Goal: Task Accomplishment & Management: Manage account settings

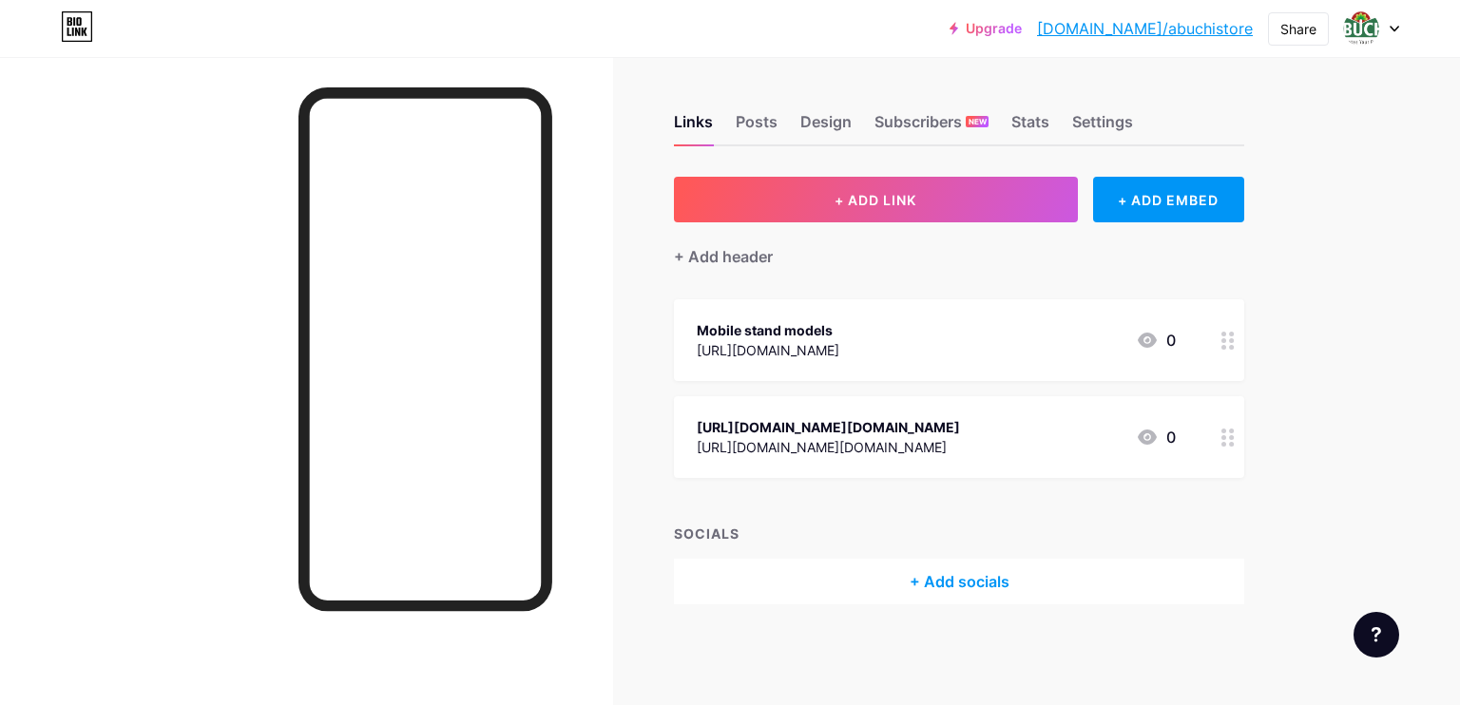
click at [825, 332] on div "Mobile stand models" at bounding box center [768, 330] width 143 height 20
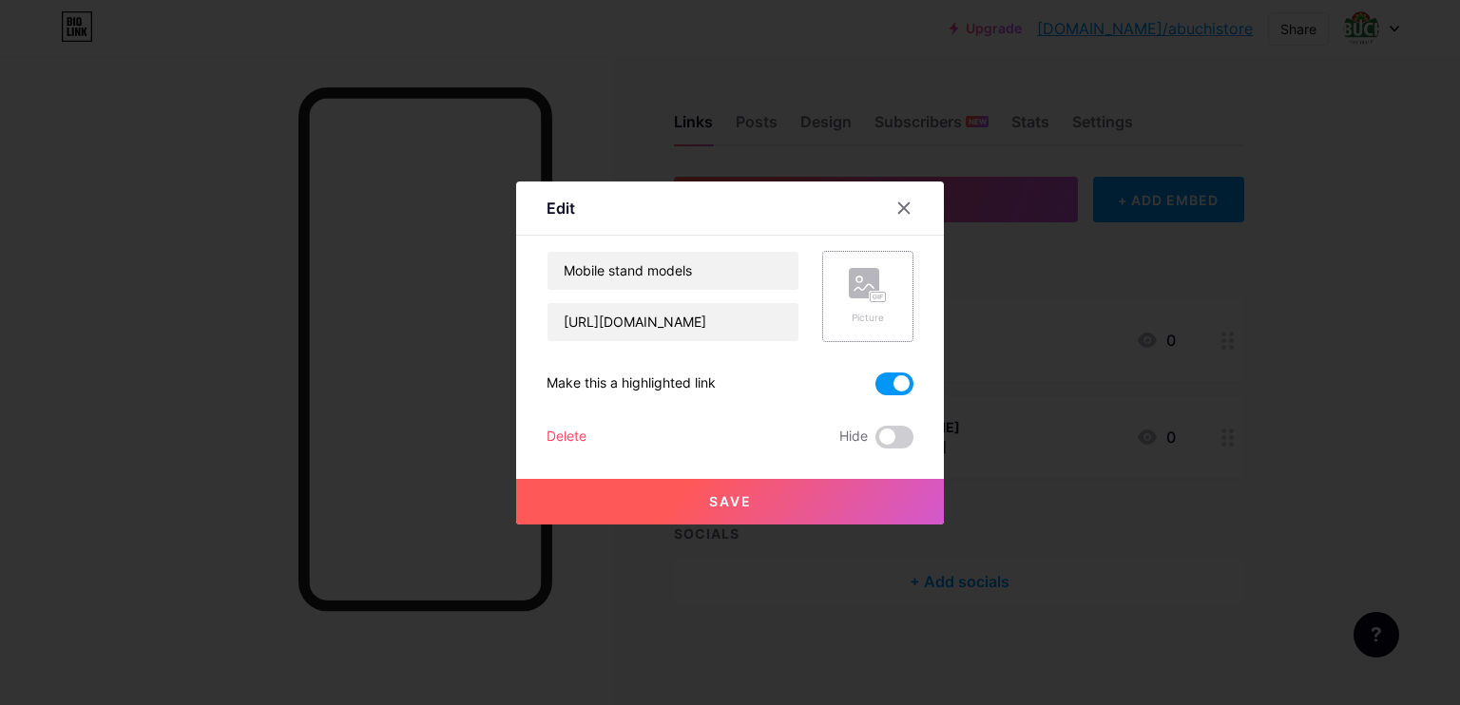
click at [854, 274] on rect at bounding box center [864, 283] width 30 height 30
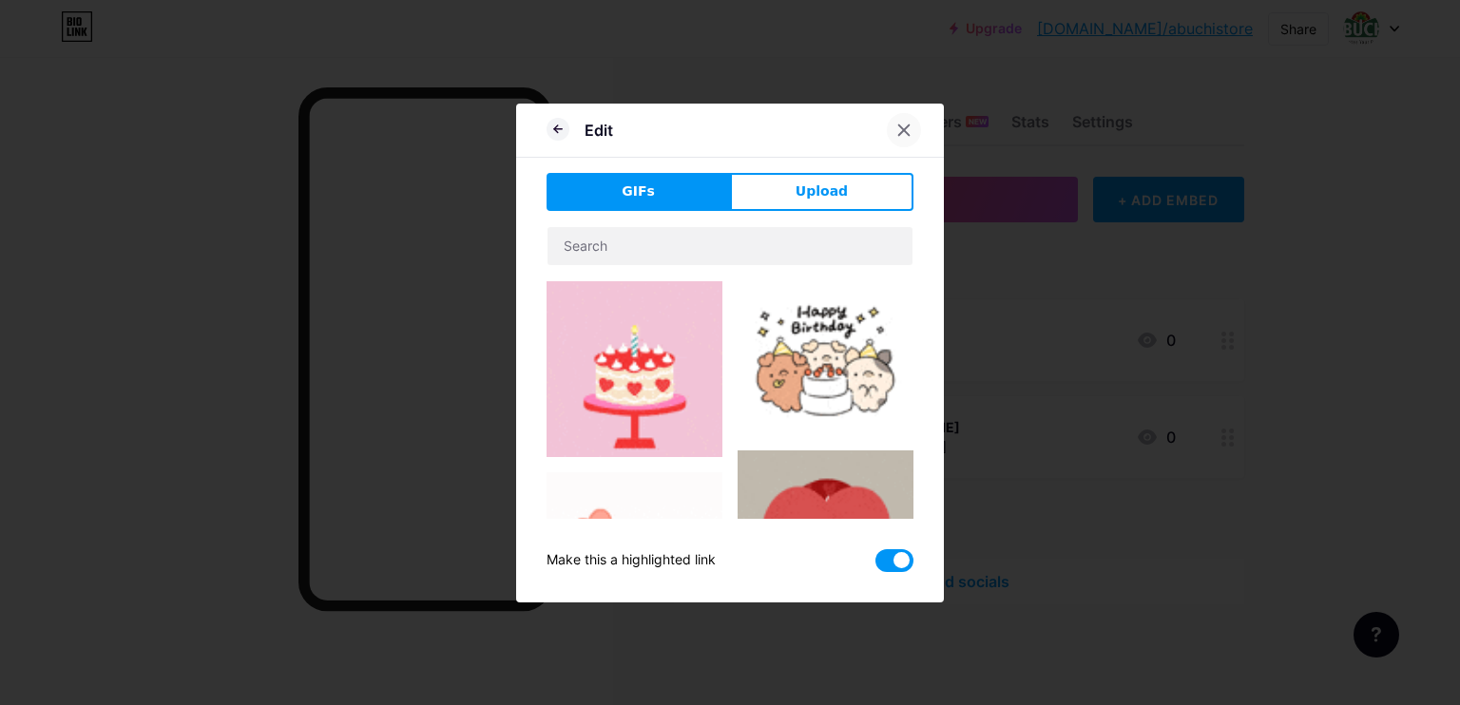
click at [896, 135] on icon at bounding box center [903, 130] width 15 height 15
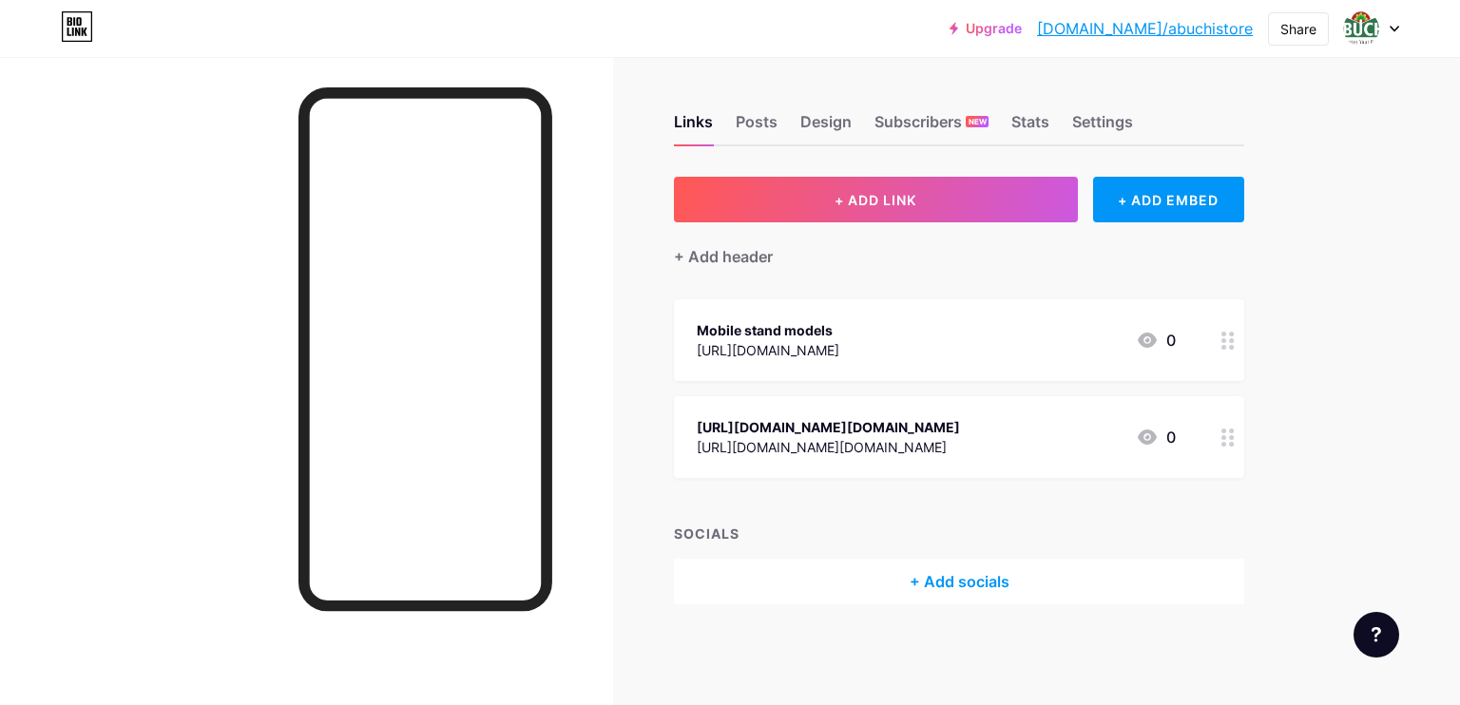
click at [1145, 29] on link "bio.link/abuchistore" at bounding box center [1145, 28] width 216 height 23
click at [1365, 27] on img at bounding box center [1361, 28] width 30 height 30
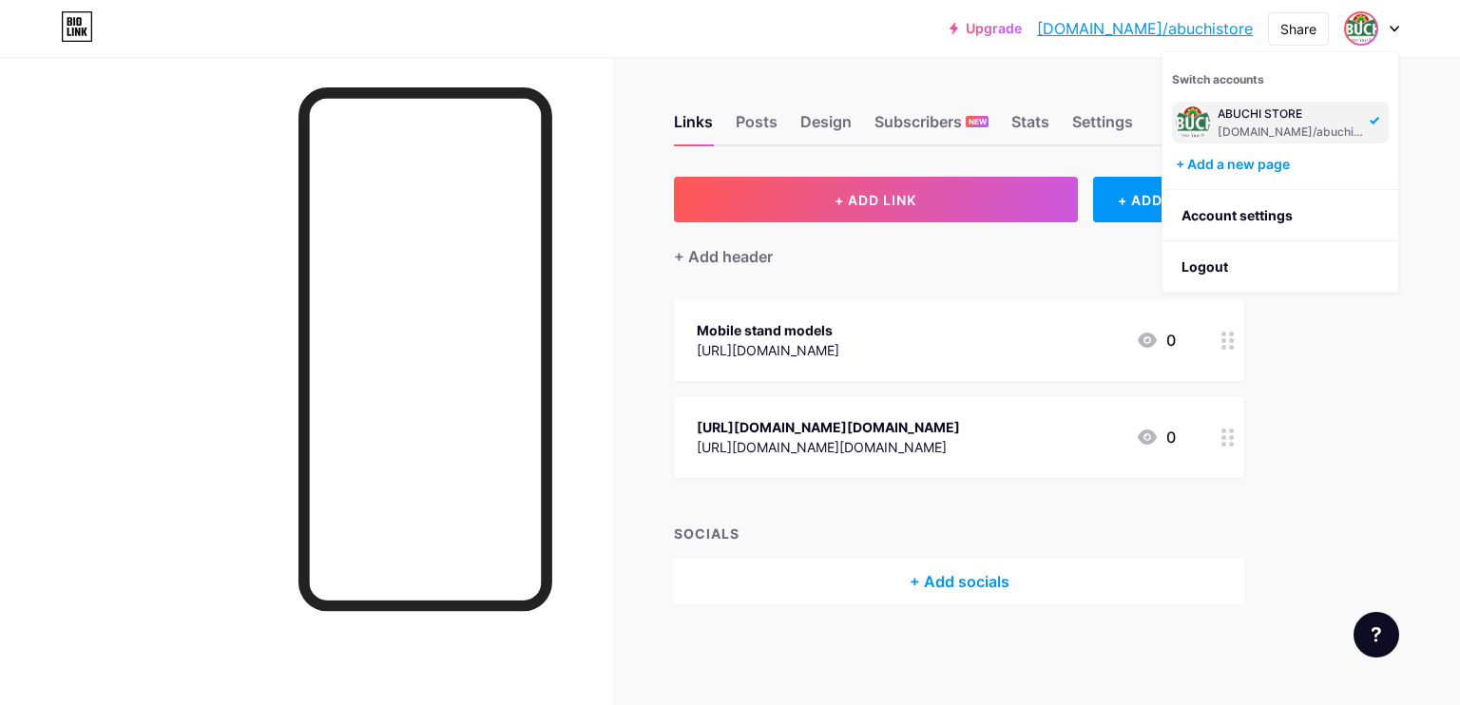
click at [1253, 109] on div "ABUCHI STORE" at bounding box center [1291, 113] width 146 height 15
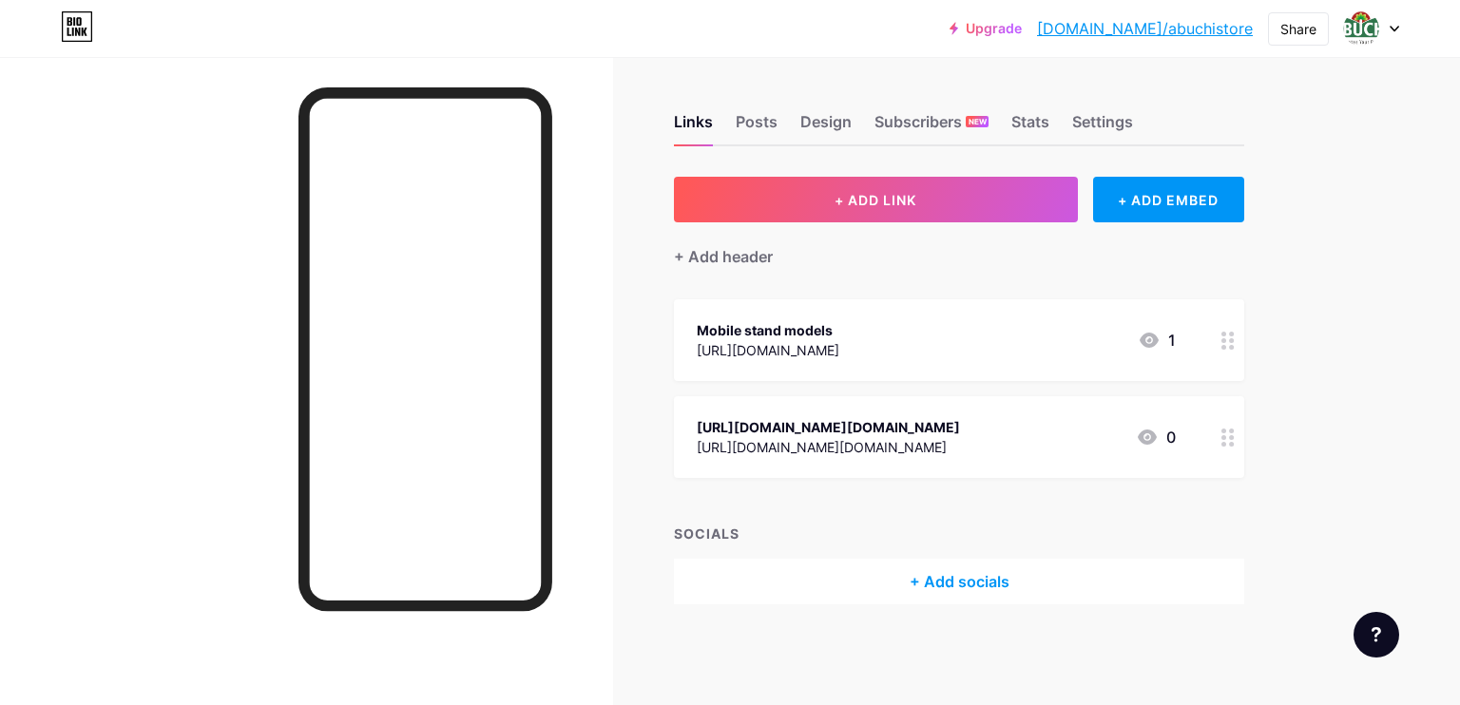
click at [587, 127] on div at bounding box center [306, 409] width 613 height 705
click at [1359, 26] on img at bounding box center [1361, 28] width 30 height 30
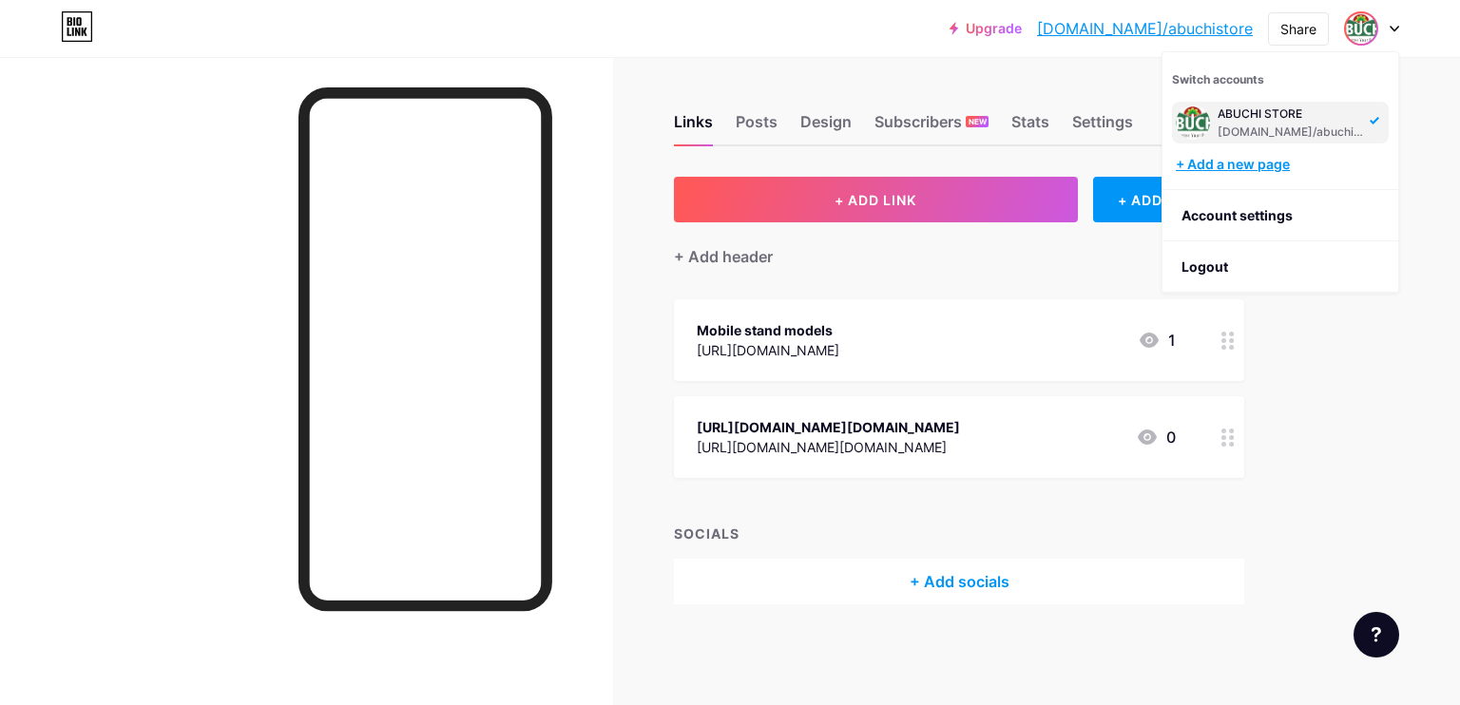
click at [1246, 166] on div "+ Add a new page" at bounding box center [1282, 164] width 213 height 19
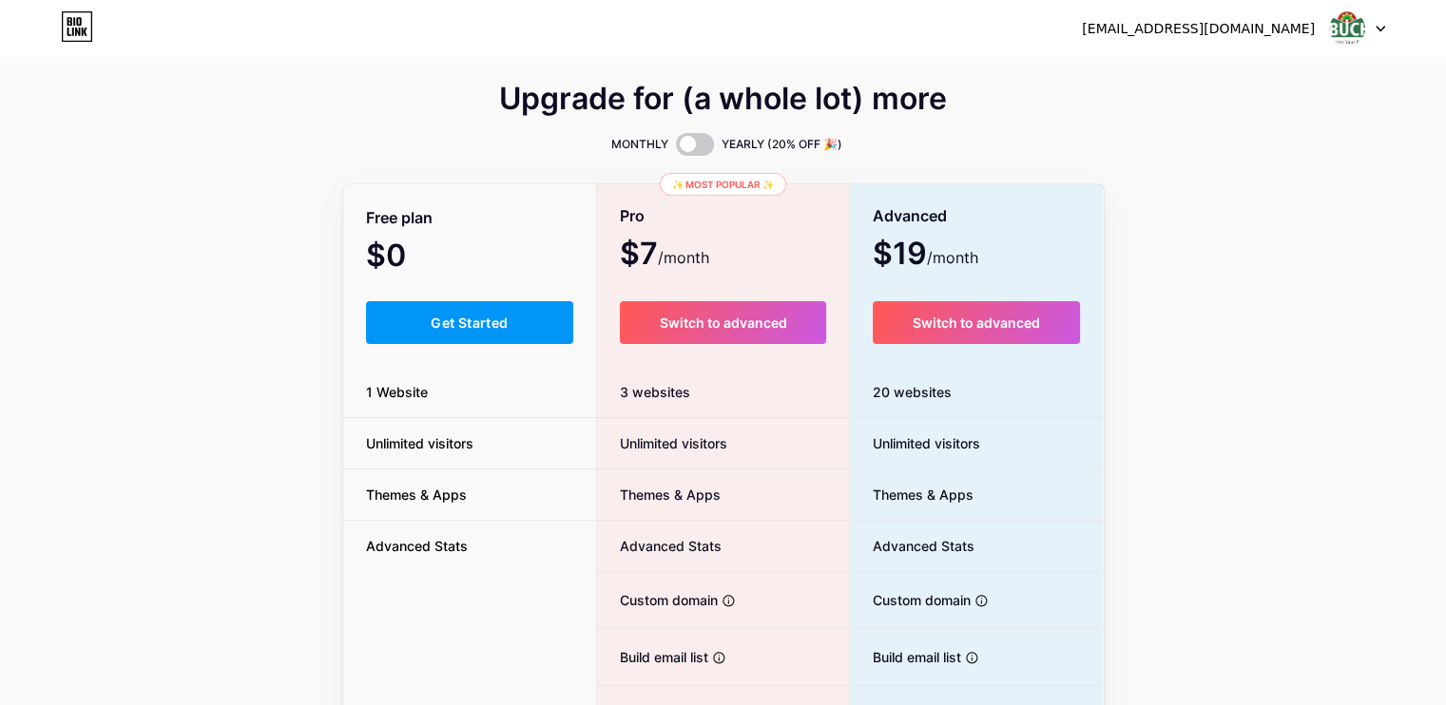
click at [1355, 21] on img at bounding box center [1347, 28] width 36 height 36
click at [1220, 75] on link "Dashboard" at bounding box center [1266, 77] width 236 height 51
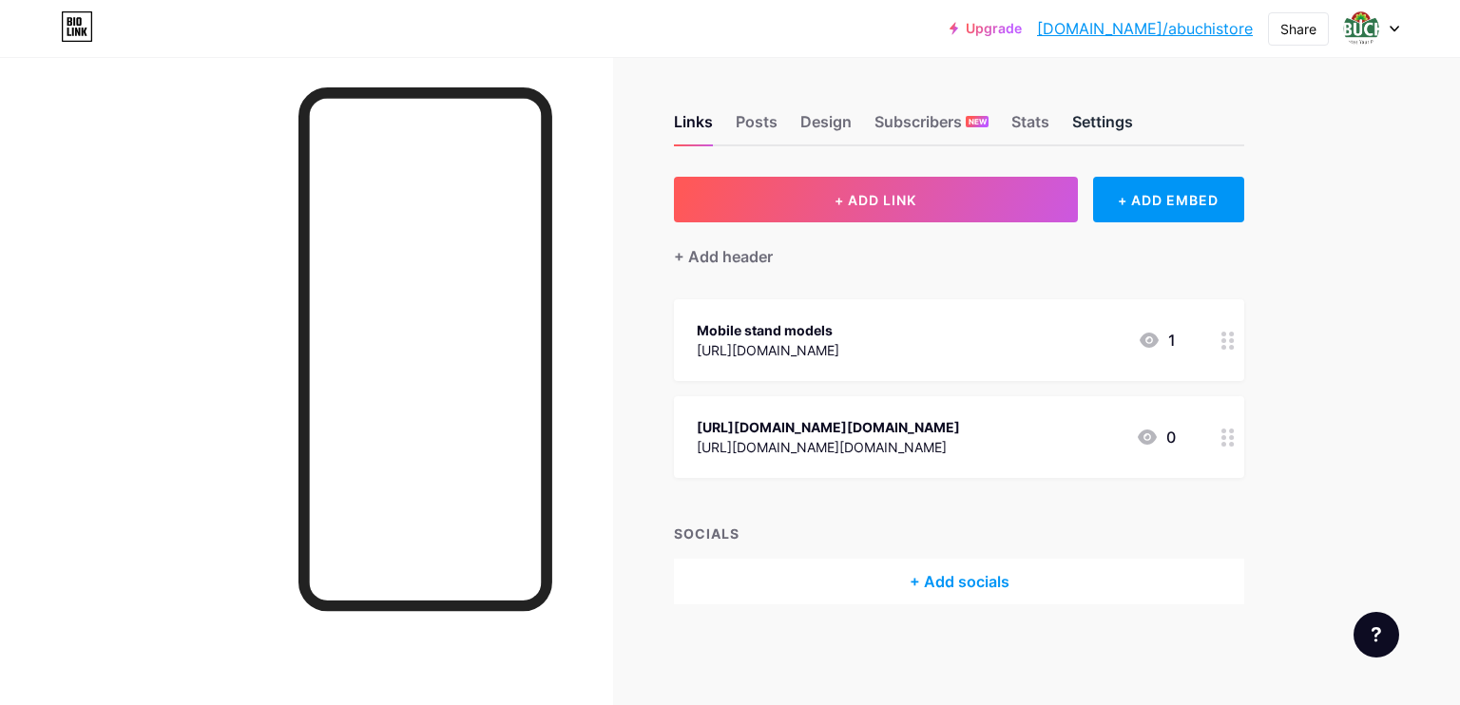
click at [1096, 113] on div "Settings" at bounding box center [1102, 127] width 61 height 34
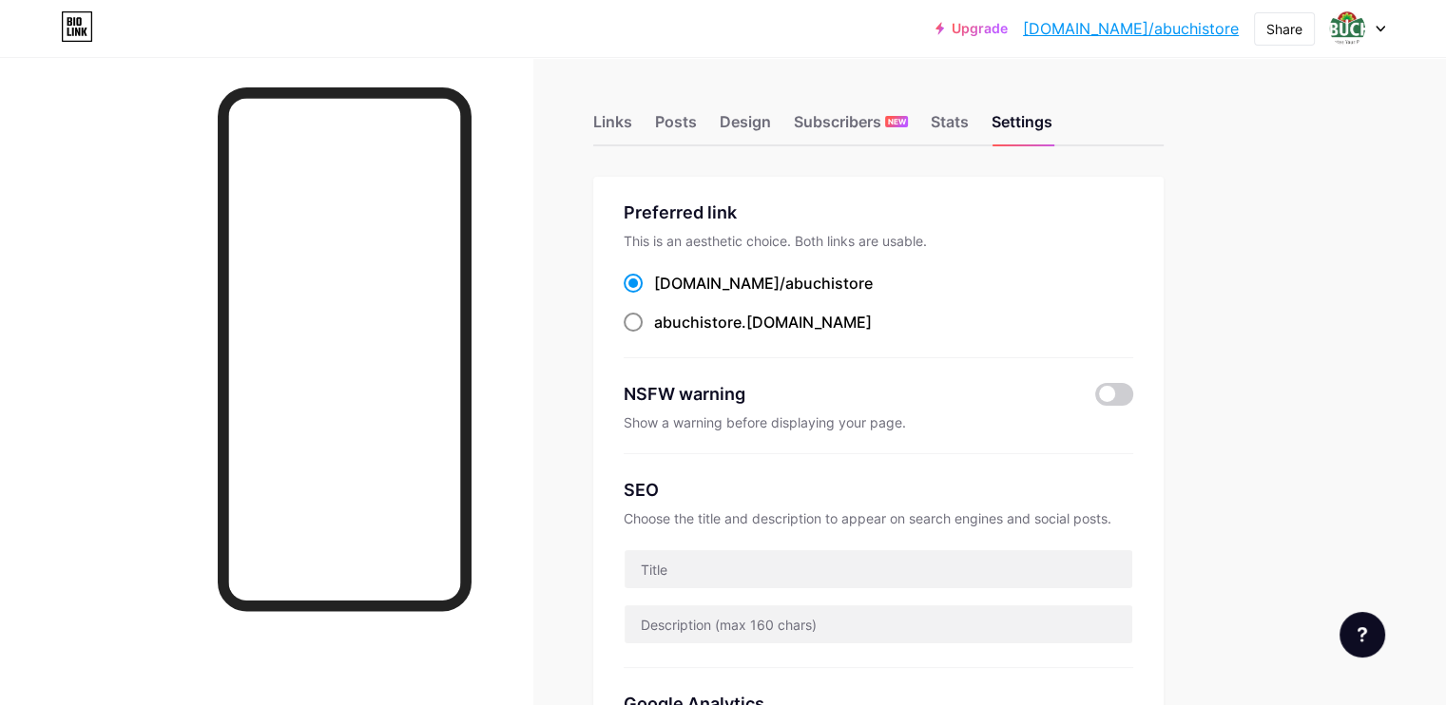
click at [741, 316] on span "abuchistore" at bounding box center [697, 322] width 87 height 19
click at [666, 334] on input "abuchistore .bio.link" at bounding box center [660, 340] width 12 height 12
radio input "true"
click at [741, 323] on span "abuchistore" at bounding box center [697, 322] width 87 height 19
click at [666, 334] on input "abuchistore .bio.link" at bounding box center [660, 340] width 12 height 12
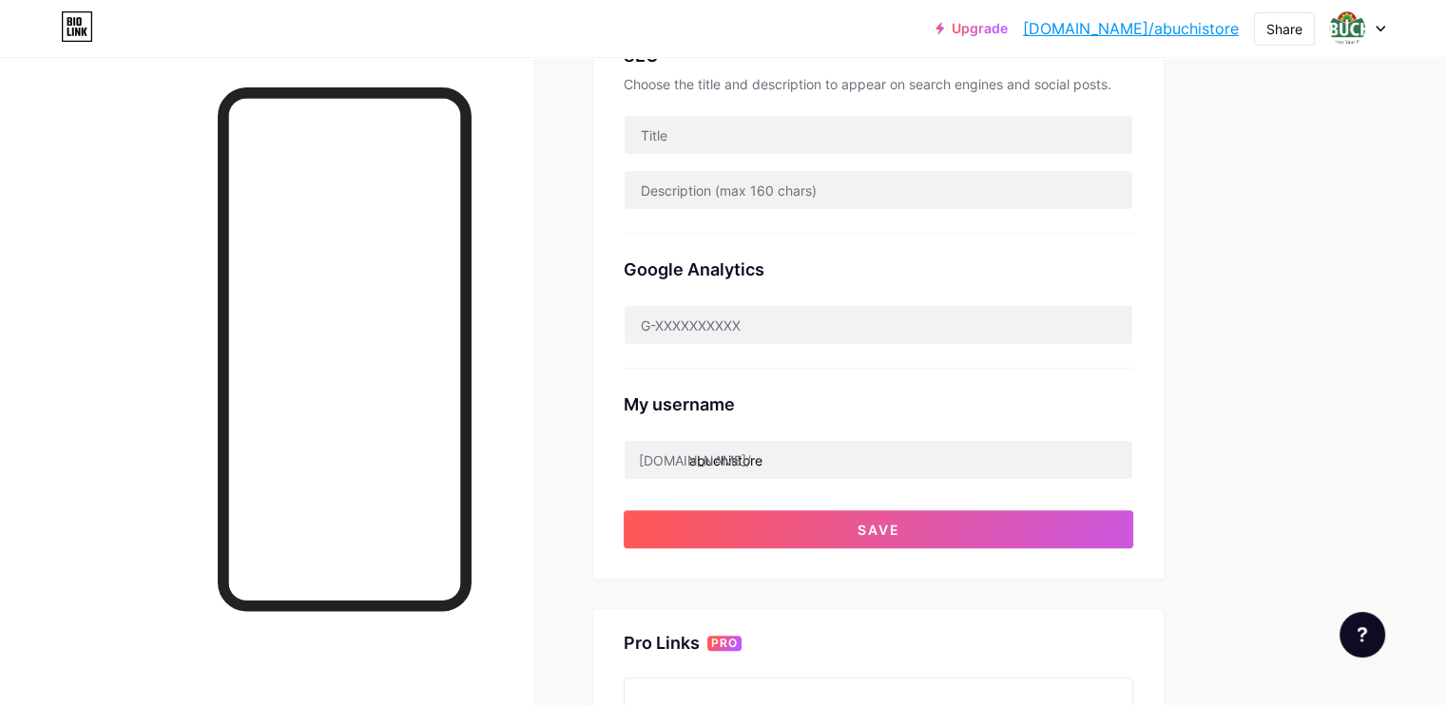
scroll to position [475, 0]
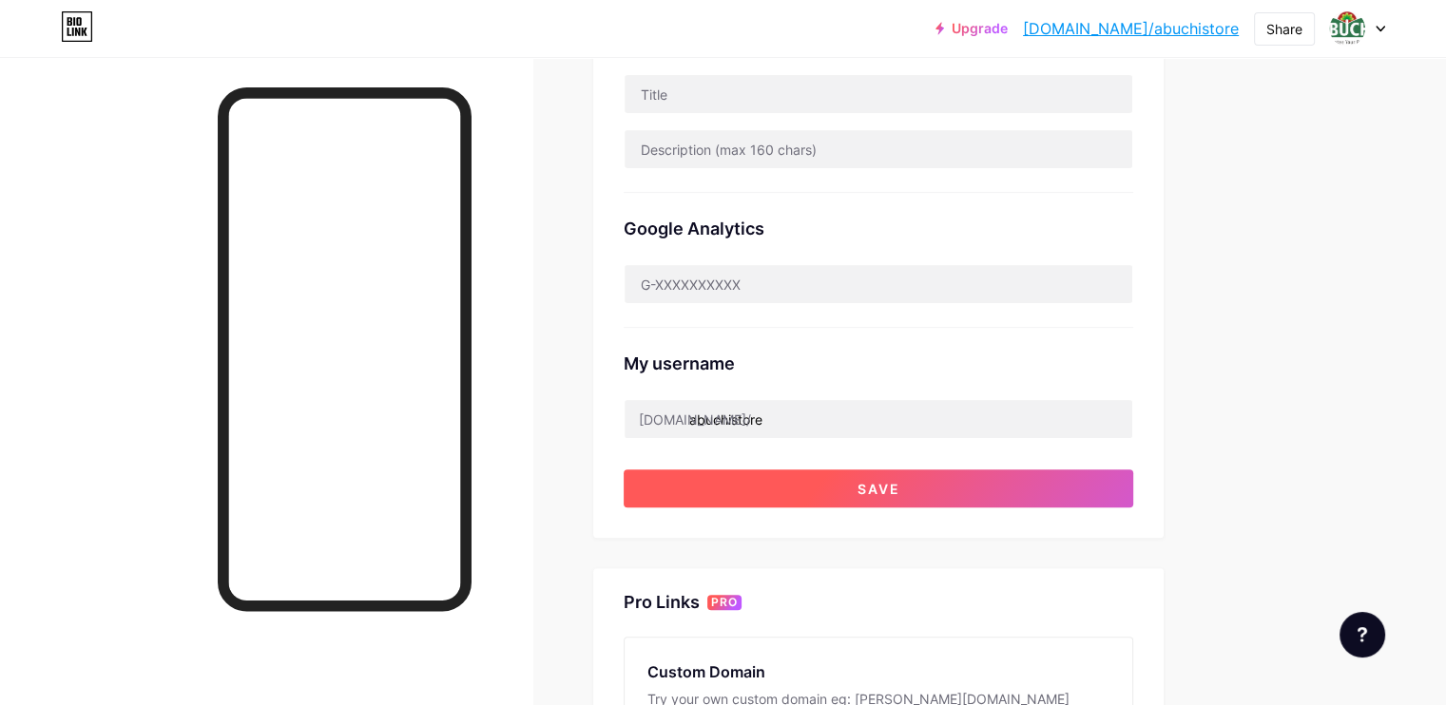
click at [928, 486] on button "Save" at bounding box center [878, 489] width 509 height 38
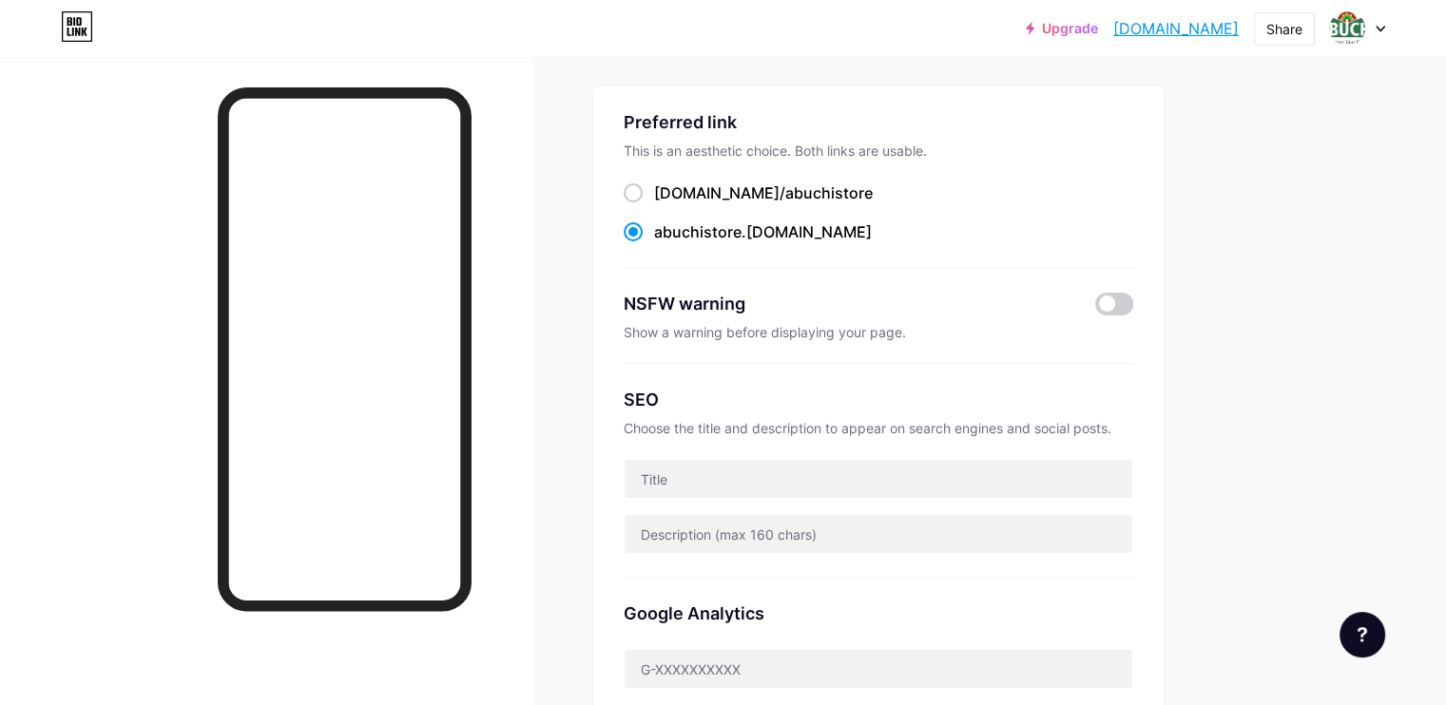
scroll to position [95, 0]
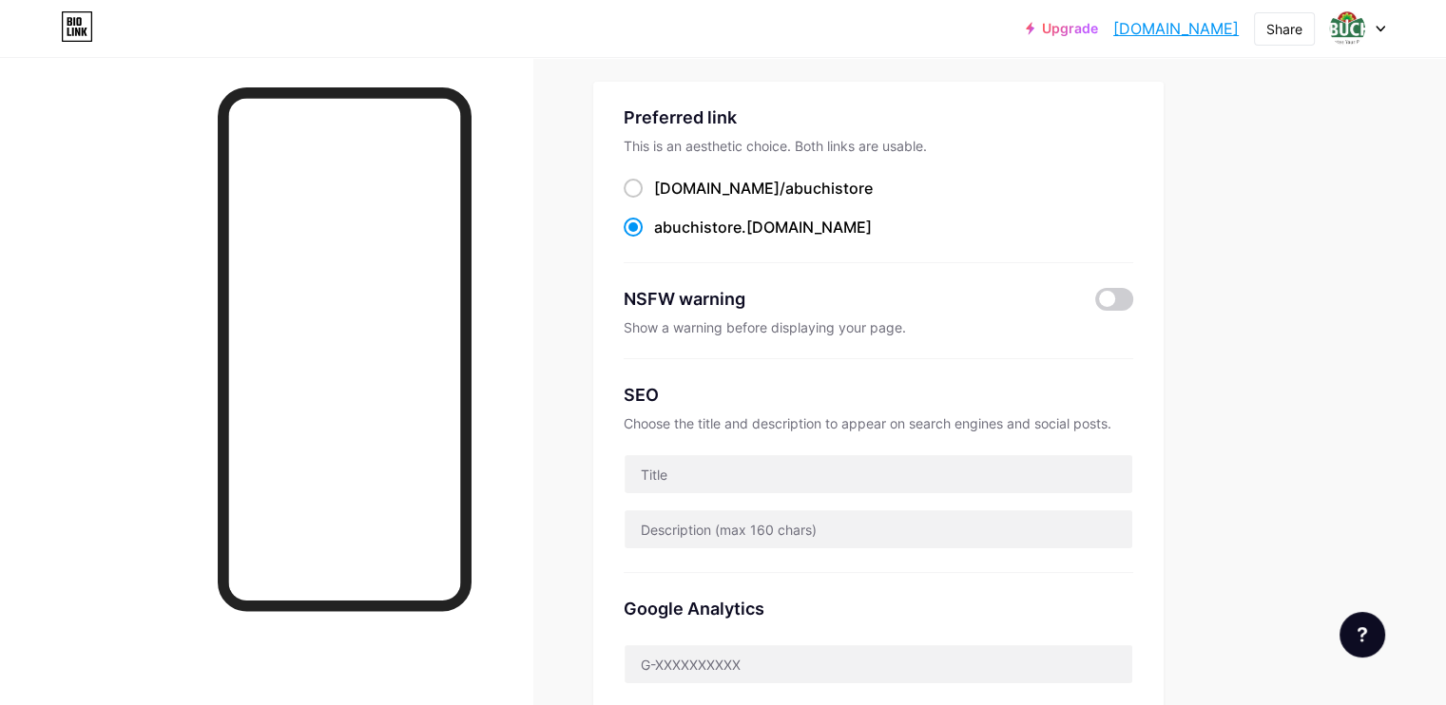
click at [1163, 295] on div "Preferred link This is an aesthetic choice. Both links are usable. bio.link/ ab…" at bounding box center [878, 466] width 570 height 768
click at [1133, 294] on span at bounding box center [1114, 299] width 38 height 23
click at [1095, 304] on input "checkbox" at bounding box center [1095, 304] width 0 height 0
click at [1180, 25] on link "abuchistore.bio.link" at bounding box center [1175, 28] width 125 height 23
click at [1133, 296] on span at bounding box center [1114, 299] width 38 height 23
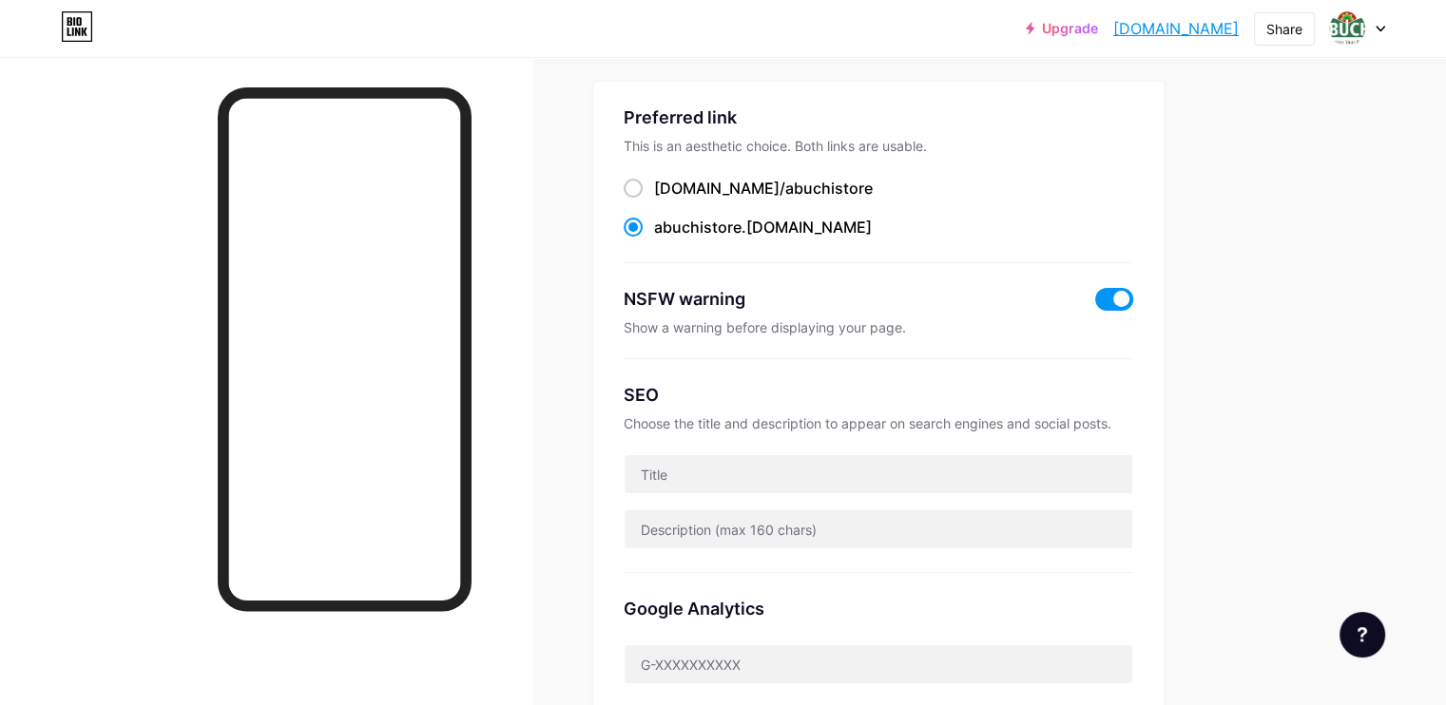
click at [1095, 304] on input "checkbox" at bounding box center [1095, 304] width 0 height 0
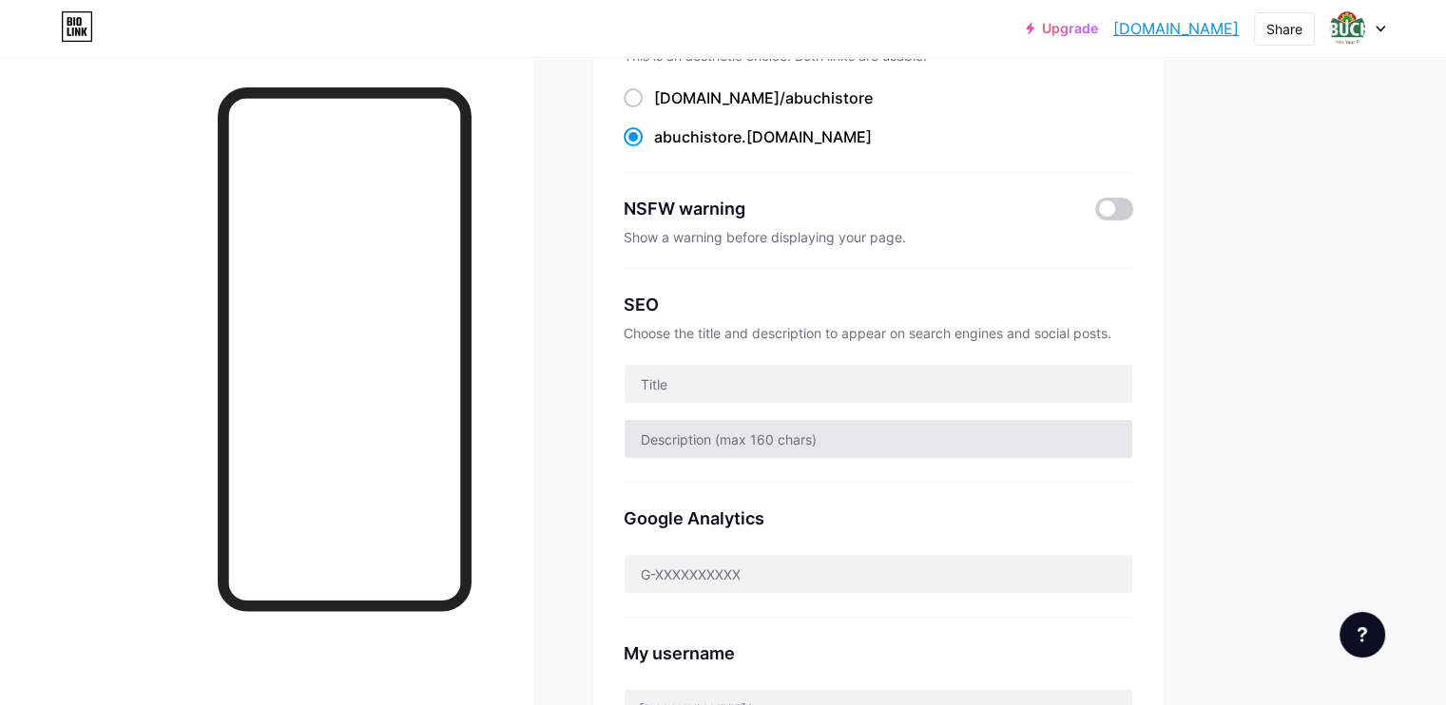
scroll to position [190, 0]
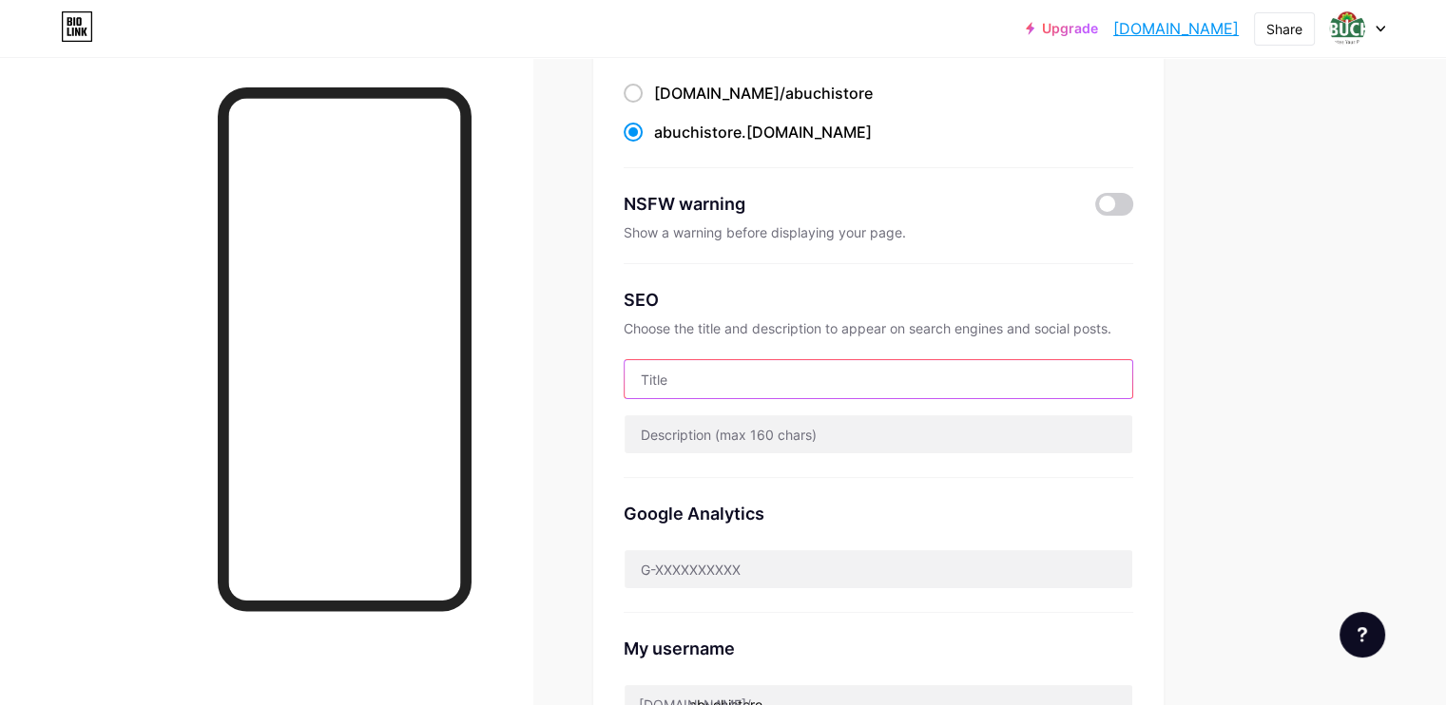
click at [813, 391] on input "text" at bounding box center [878, 379] width 508 height 38
paste input "Abuchi – Your destination for personalized & corporate gifts. We design, print …"
type input "Abuchi – Your destination for personalized & corporate gifts. We design, print …"
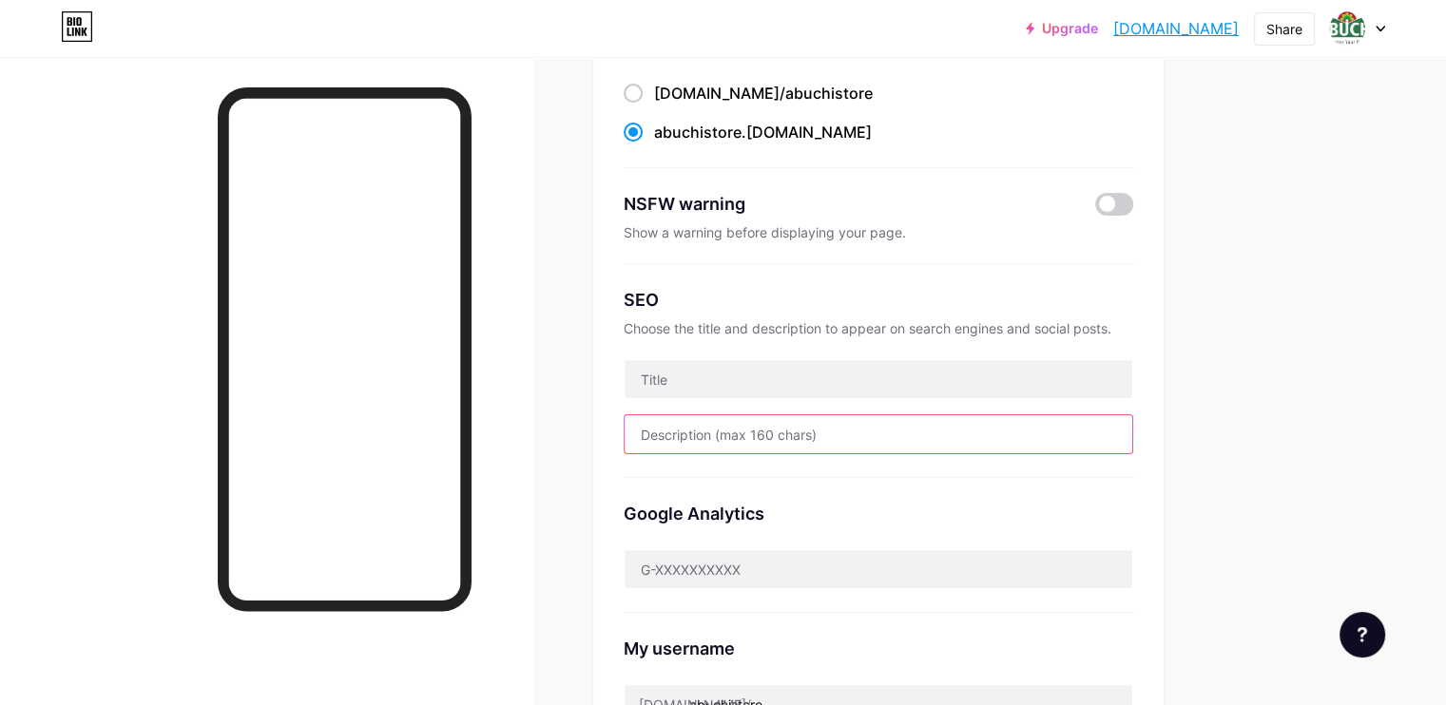
click at [871, 425] on input "text" at bounding box center [878, 434] width 508 height 38
paste input "Abuchi – Your destination for personalized & corporate gifts. We design, print …"
drag, startPoint x: 1056, startPoint y: 426, endPoint x: 1270, endPoint y: 425, distance: 213.9
click at [1243, 425] on div "Links Posts Design Subscribers NEW Stats Settings Preferred link This is an aes…" at bounding box center [621, 617] width 1243 height 1500
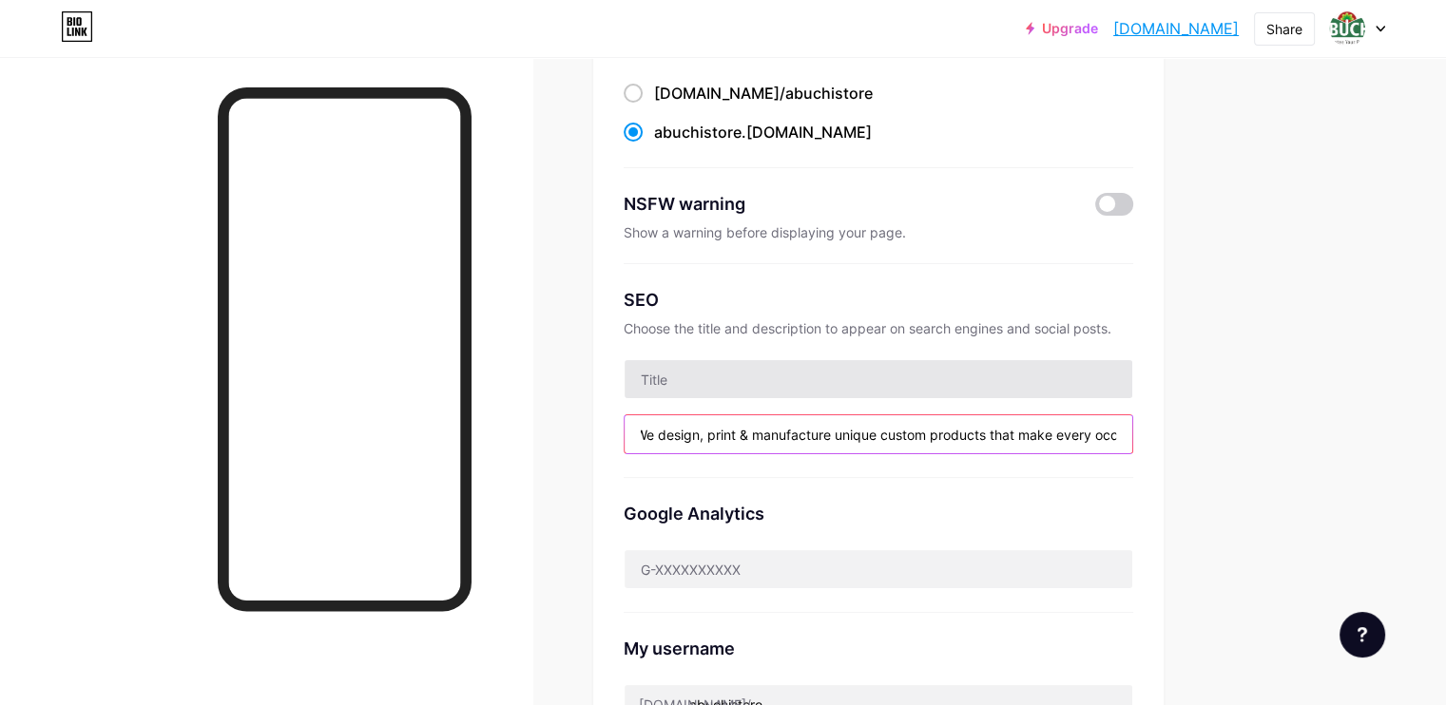
type input "Abuchi – Your destination for personalized & corporate gifts. We design, print …"
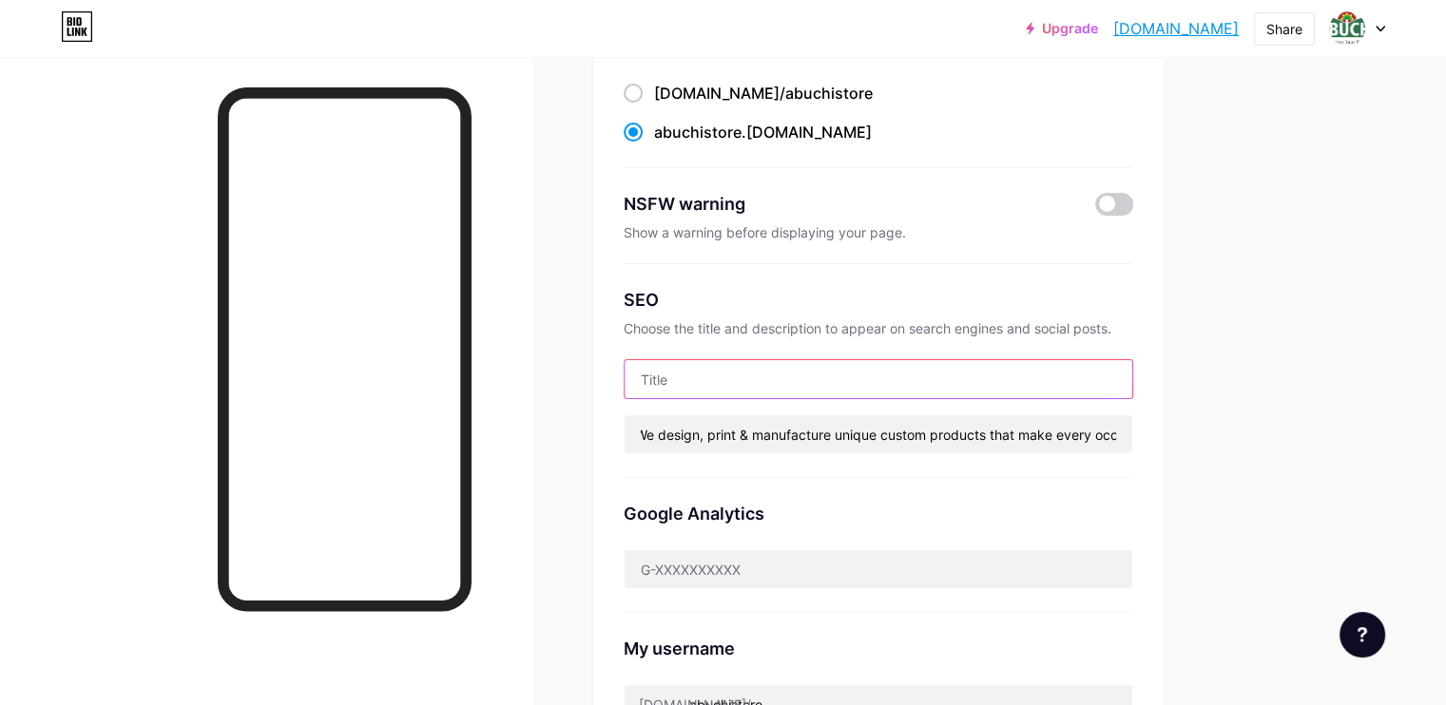
scroll to position [0, 0]
click at [852, 366] on input "text" at bounding box center [878, 379] width 508 height 38
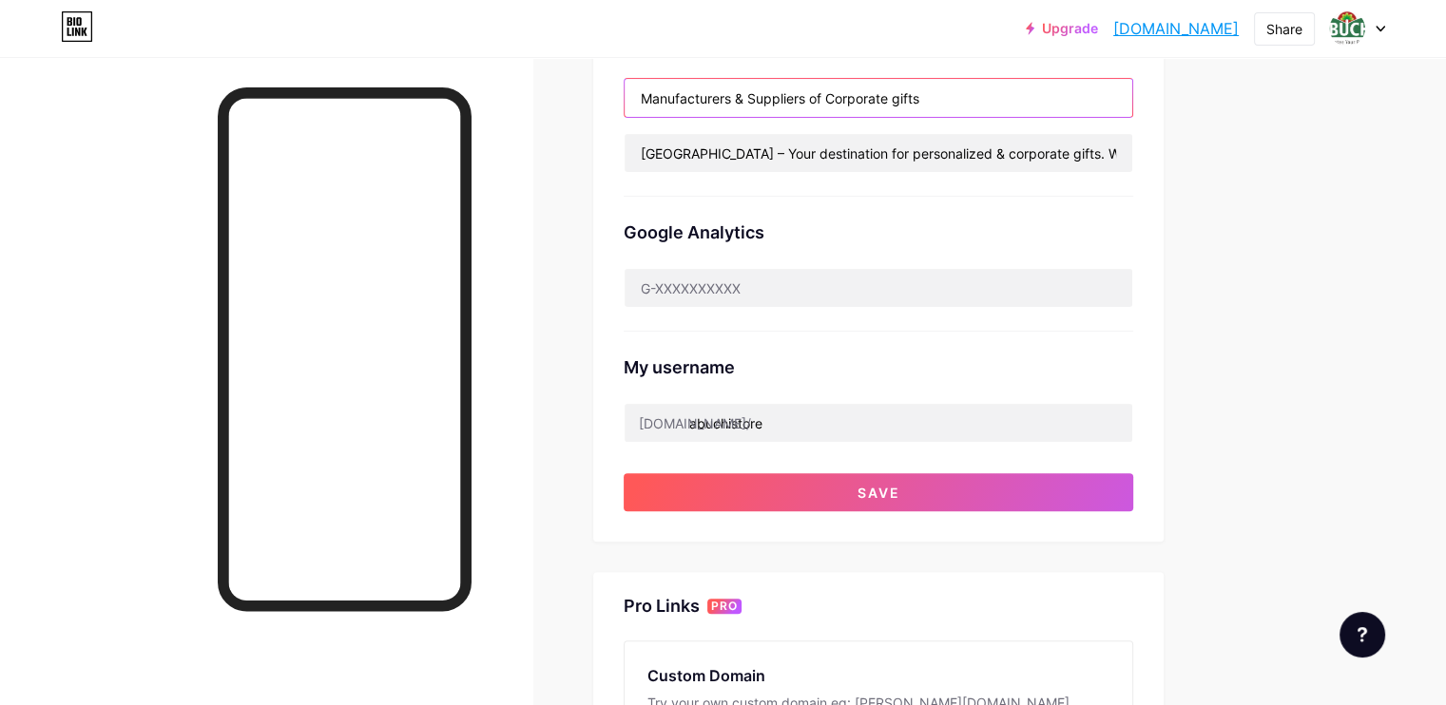
scroll to position [475, 0]
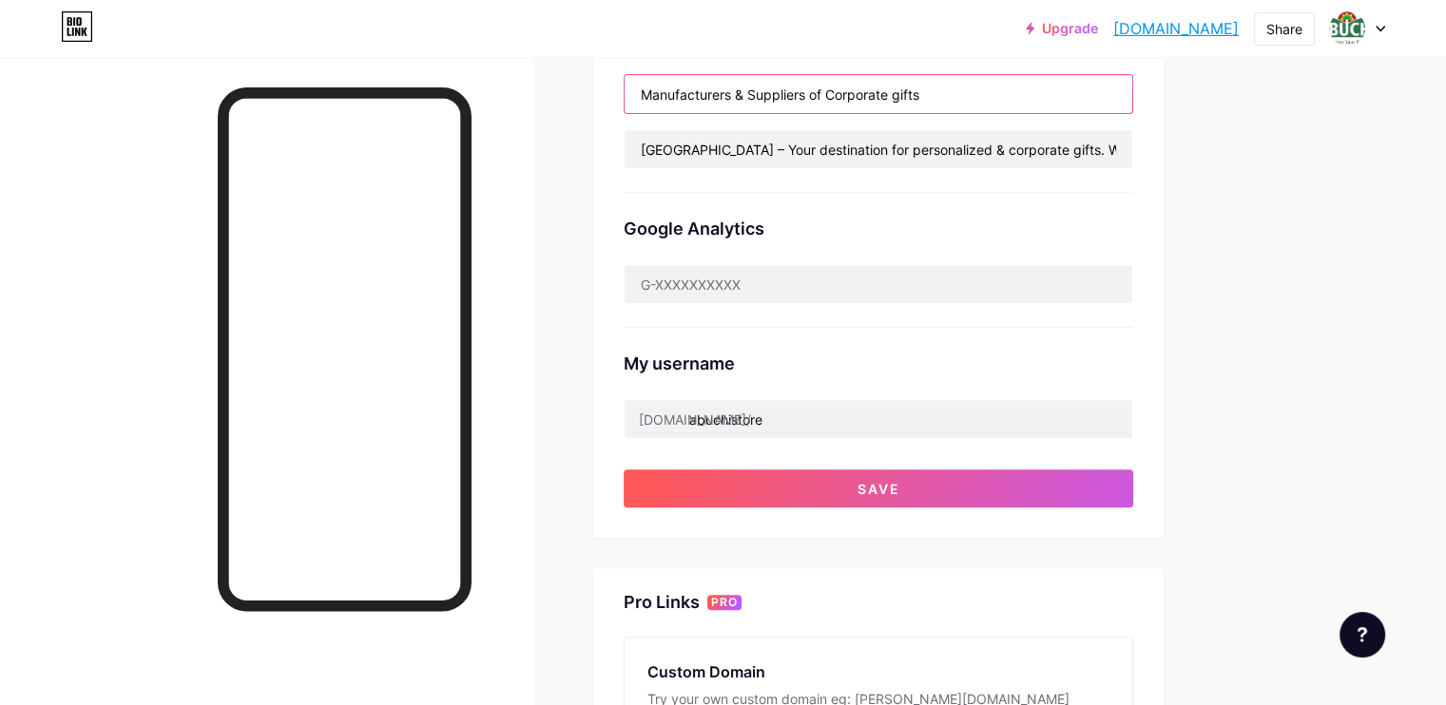
type input "Manufacturers & Suppliers of Corporate gifts"
click at [1065, 485] on button "Save" at bounding box center [878, 489] width 509 height 38
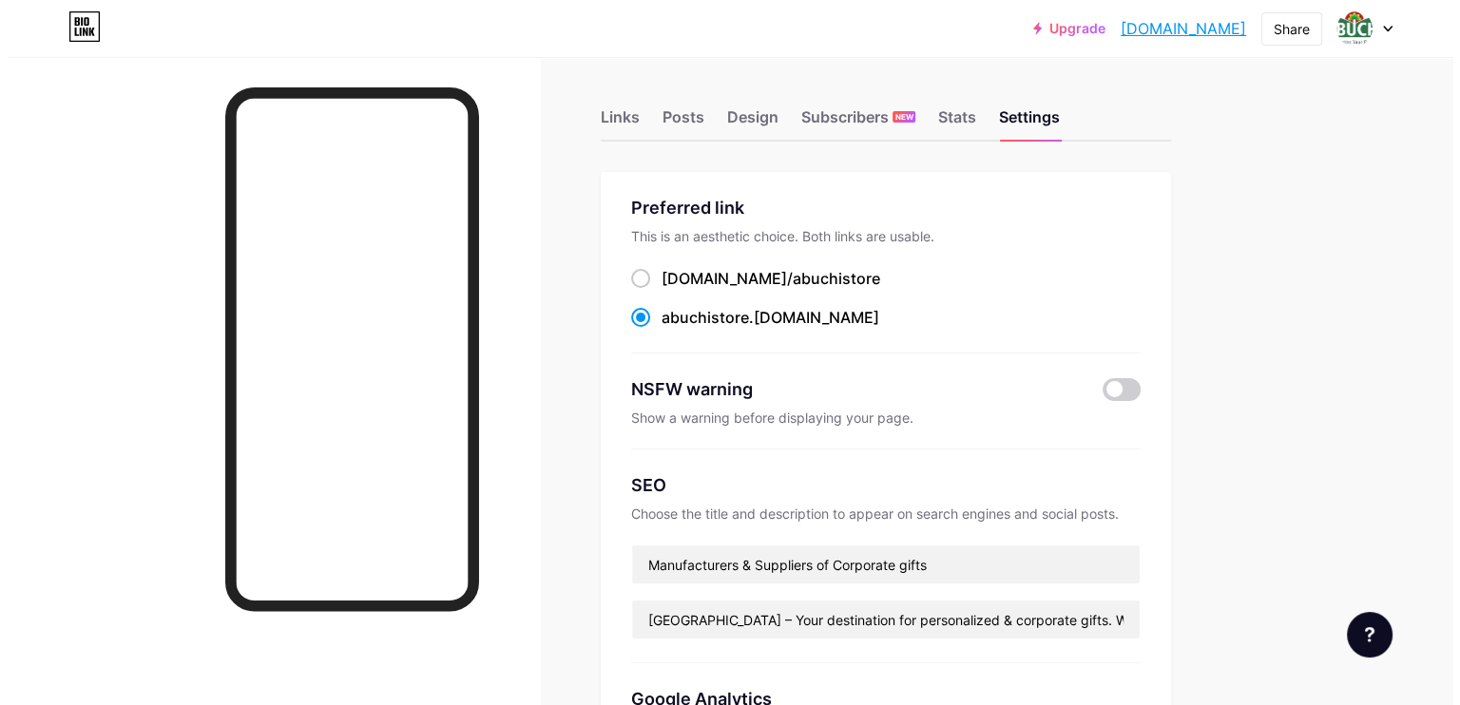
scroll to position [0, 0]
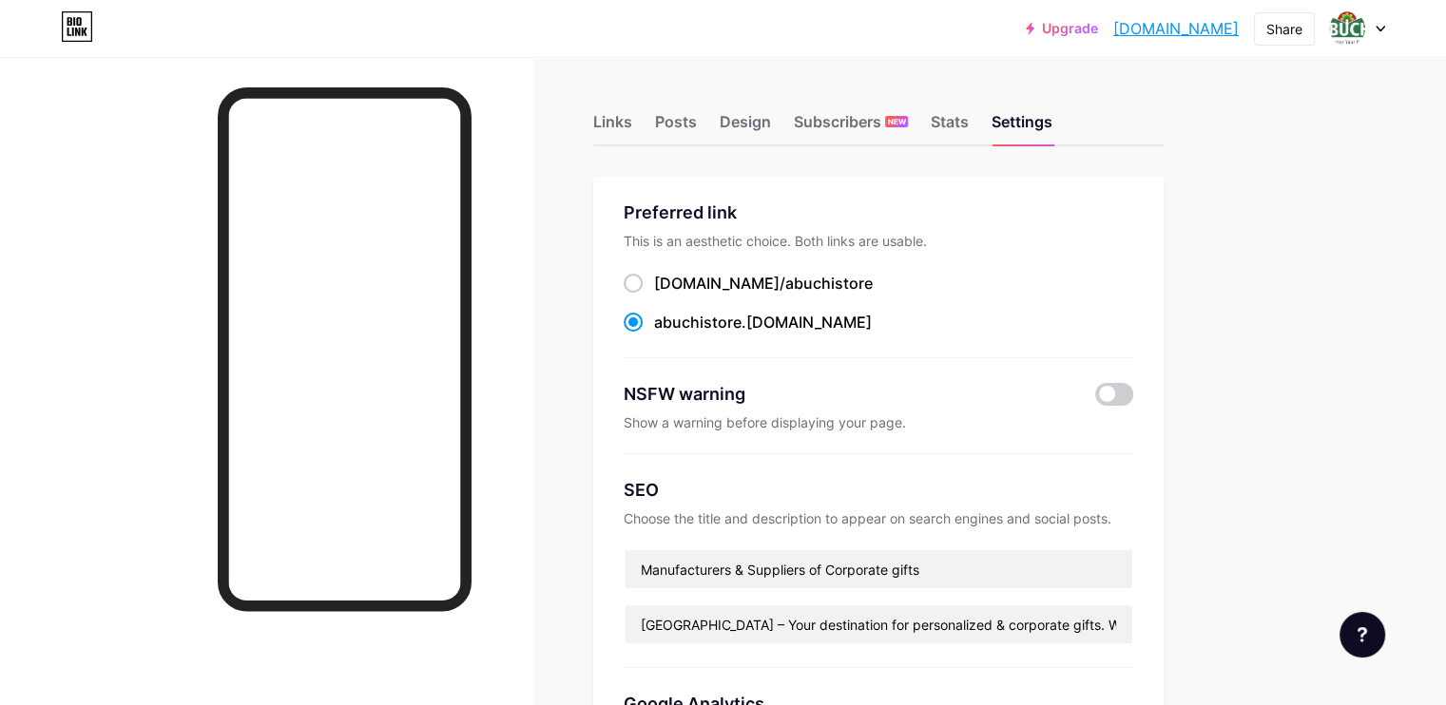
click at [76, 22] on icon at bounding box center [78, 21] width 5 height 9
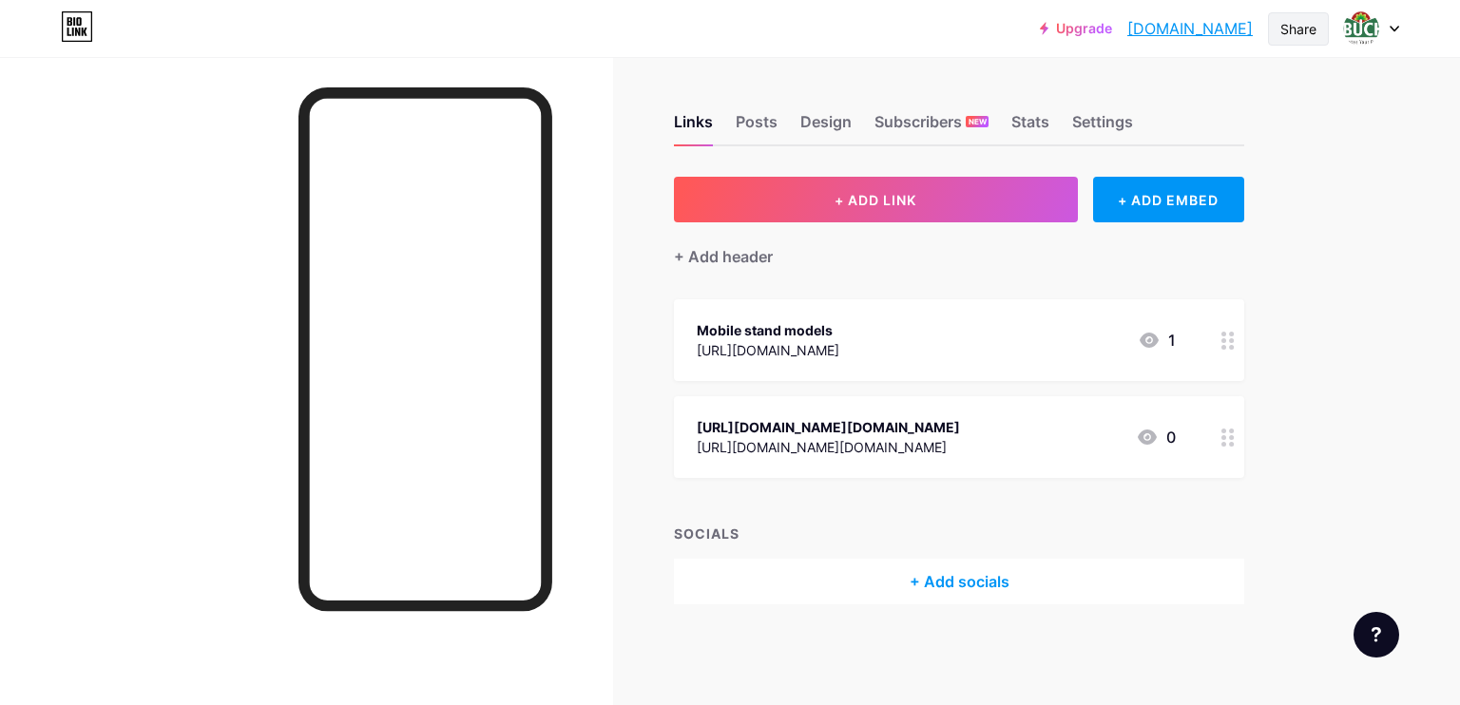
click at [1293, 26] on div "Share" at bounding box center [1298, 29] width 36 height 20
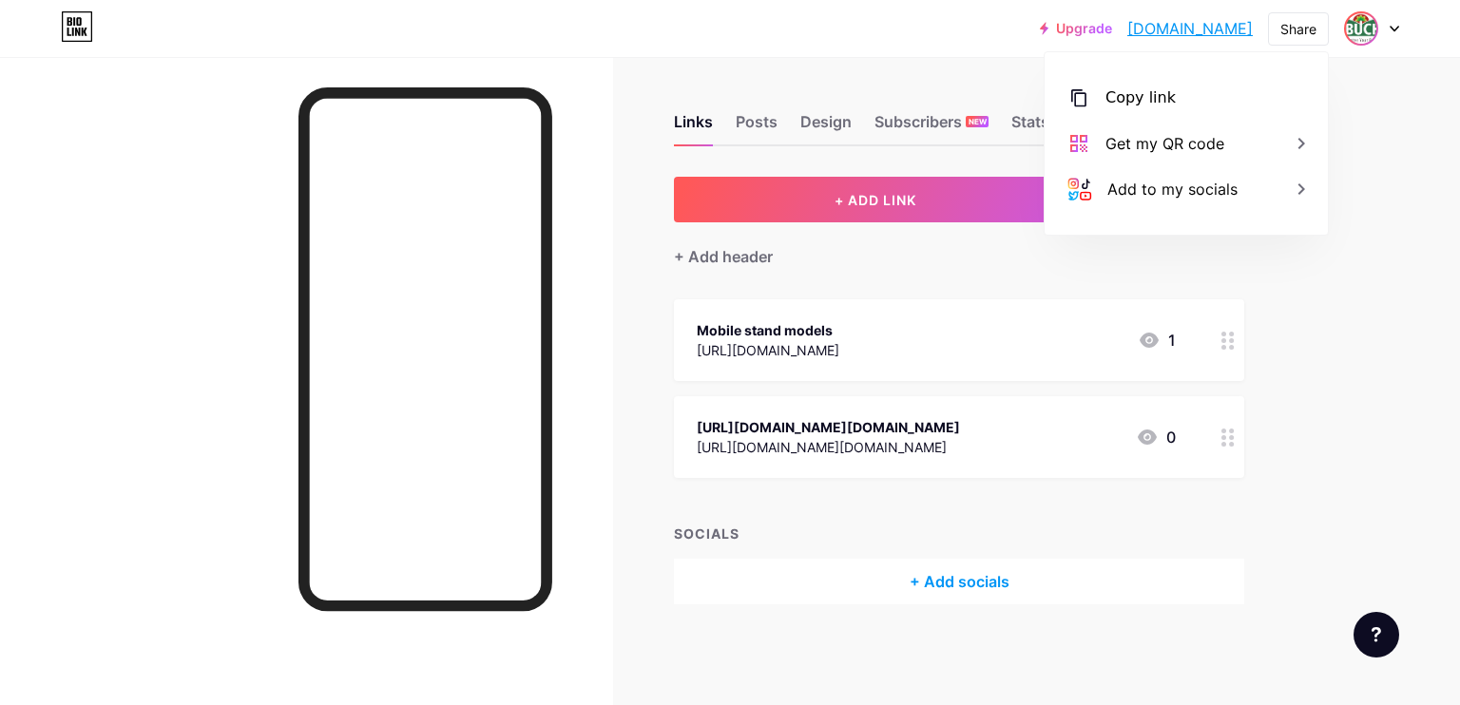
click at [1364, 29] on img at bounding box center [1361, 28] width 30 height 30
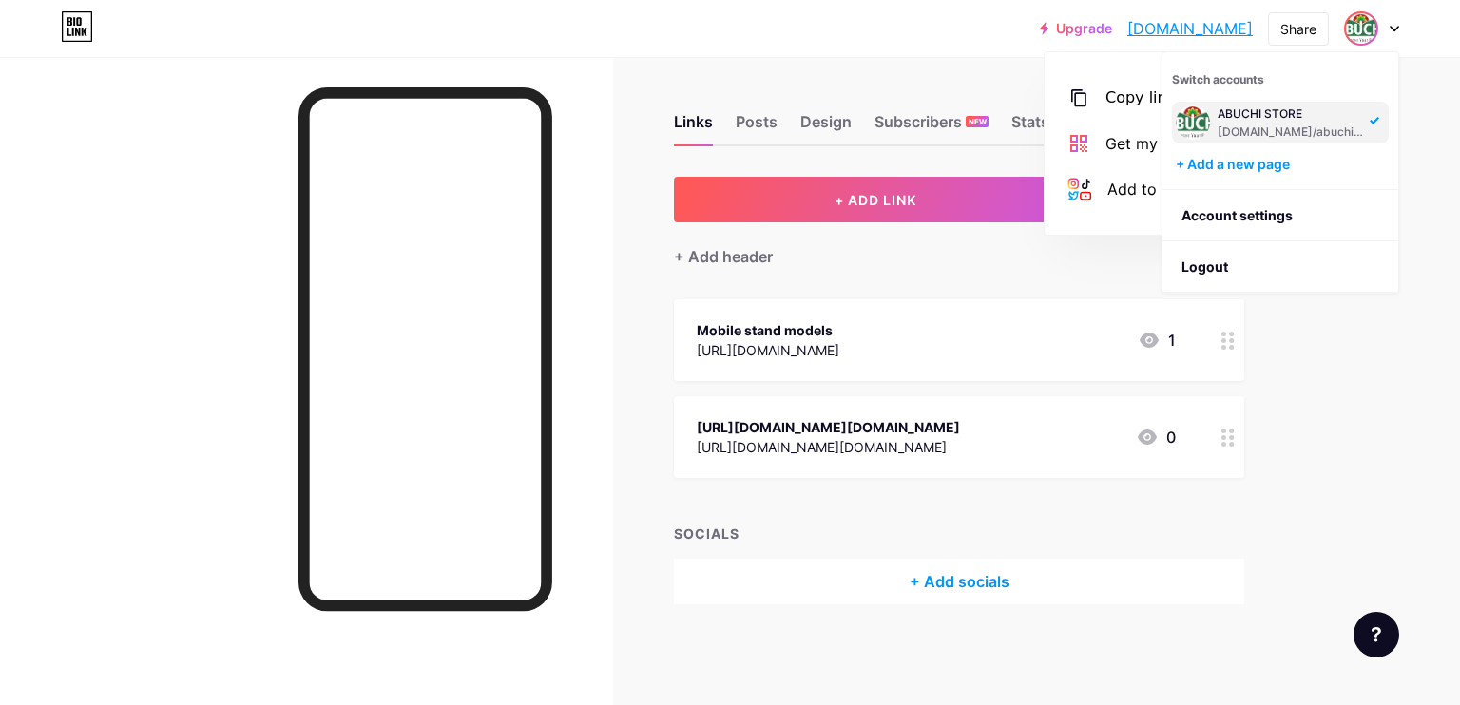
click at [1269, 107] on div "ABUCHI STORE" at bounding box center [1291, 113] width 146 height 15
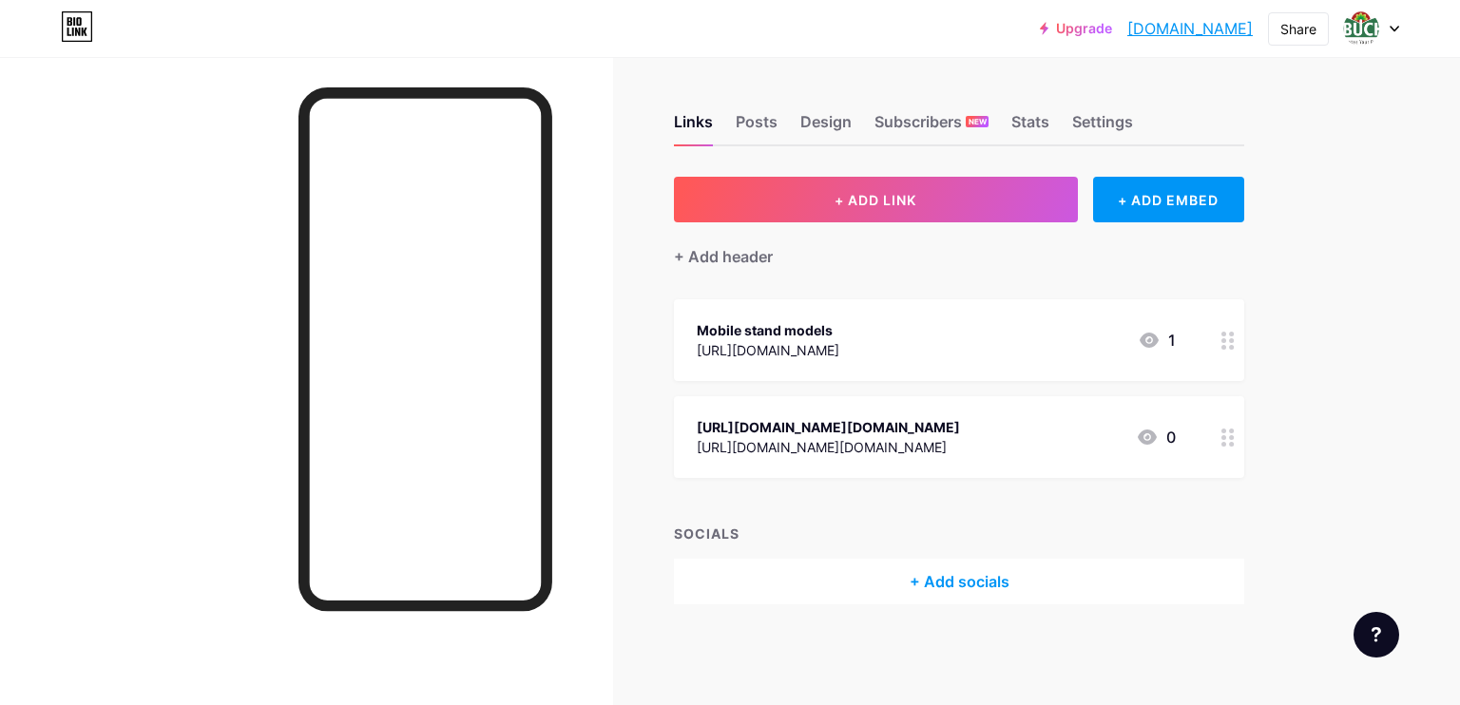
click at [1391, 29] on icon at bounding box center [1395, 29] width 10 height 7
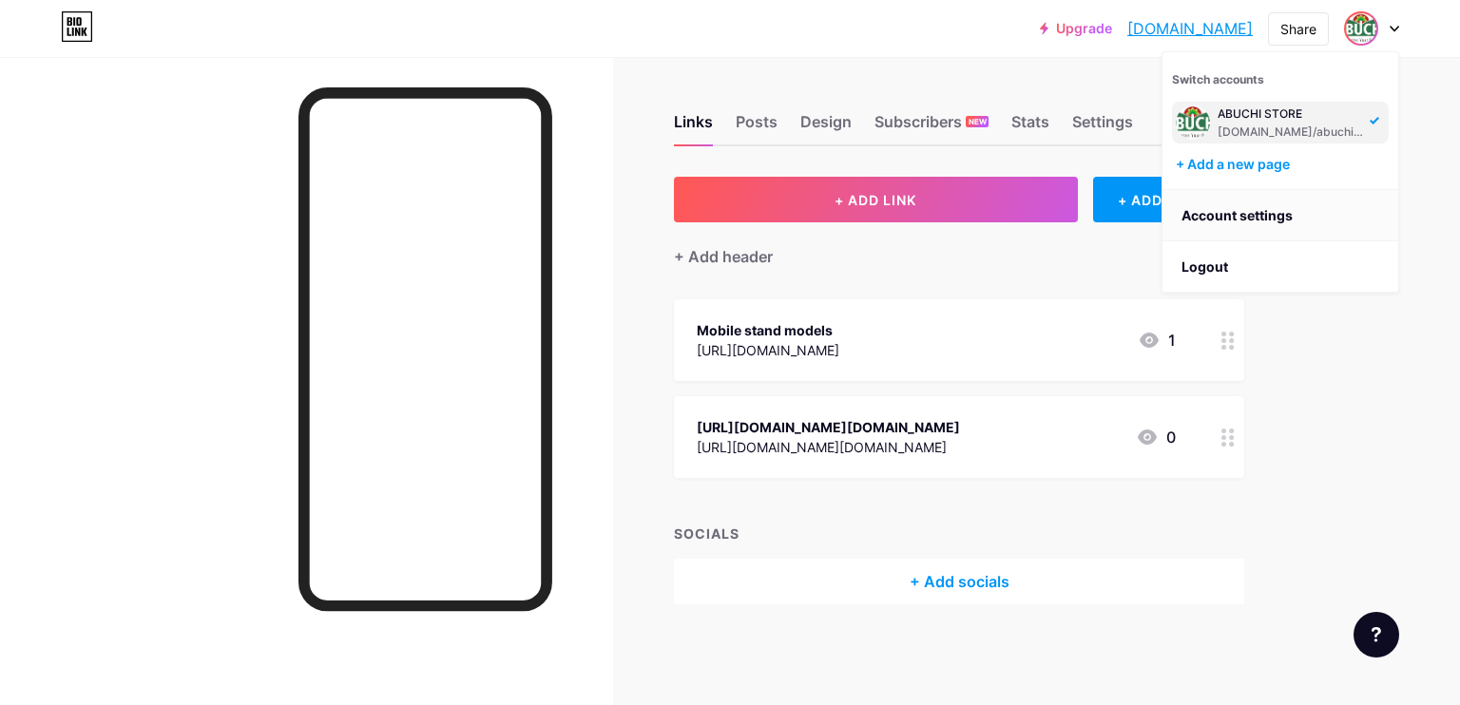
click at [1251, 216] on link "Account settings" at bounding box center [1280, 215] width 236 height 51
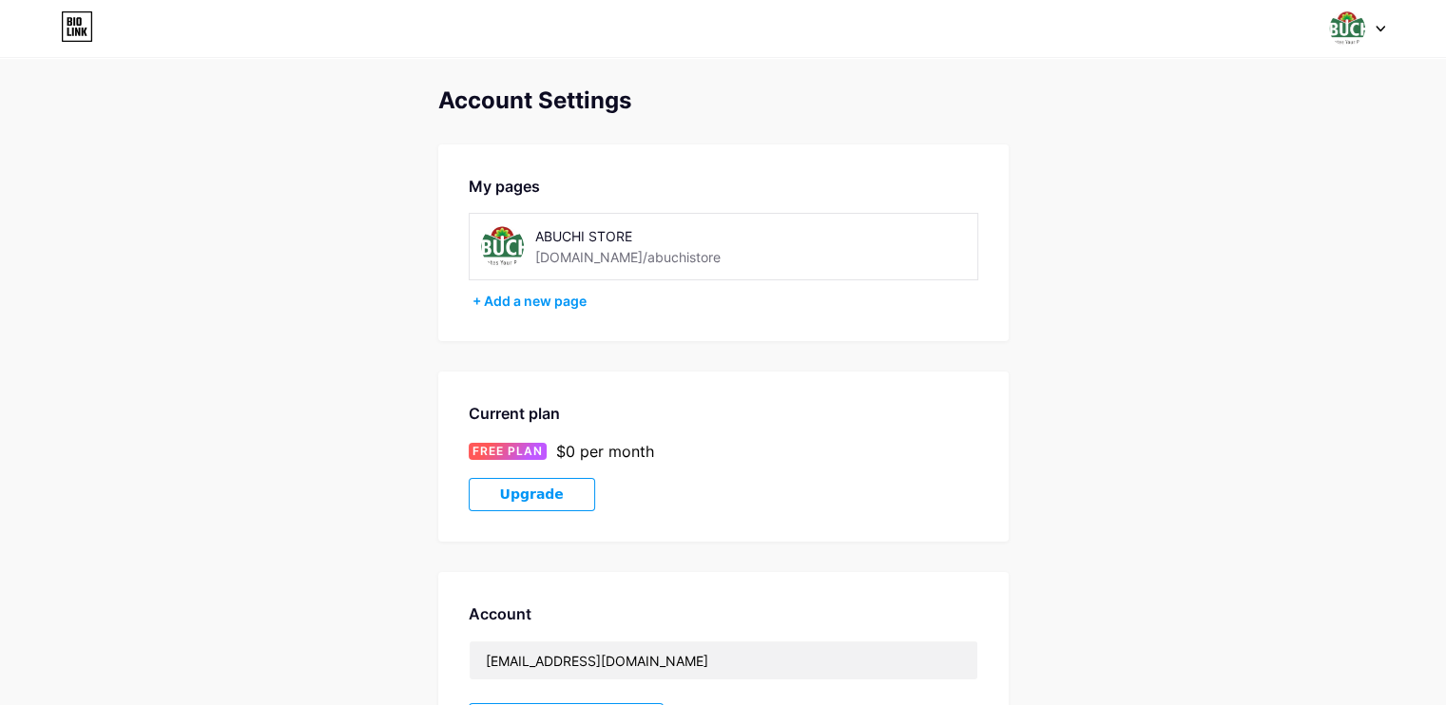
click at [503, 236] on img at bounding box center [502, 246] width 43 height 43
click at [564, 235] on div "ABUCHI STORE" at bounding box center [669, 236] width 269 height 20
click at [505, 242] on img at bounding box center [502, 246] width 43 height 43
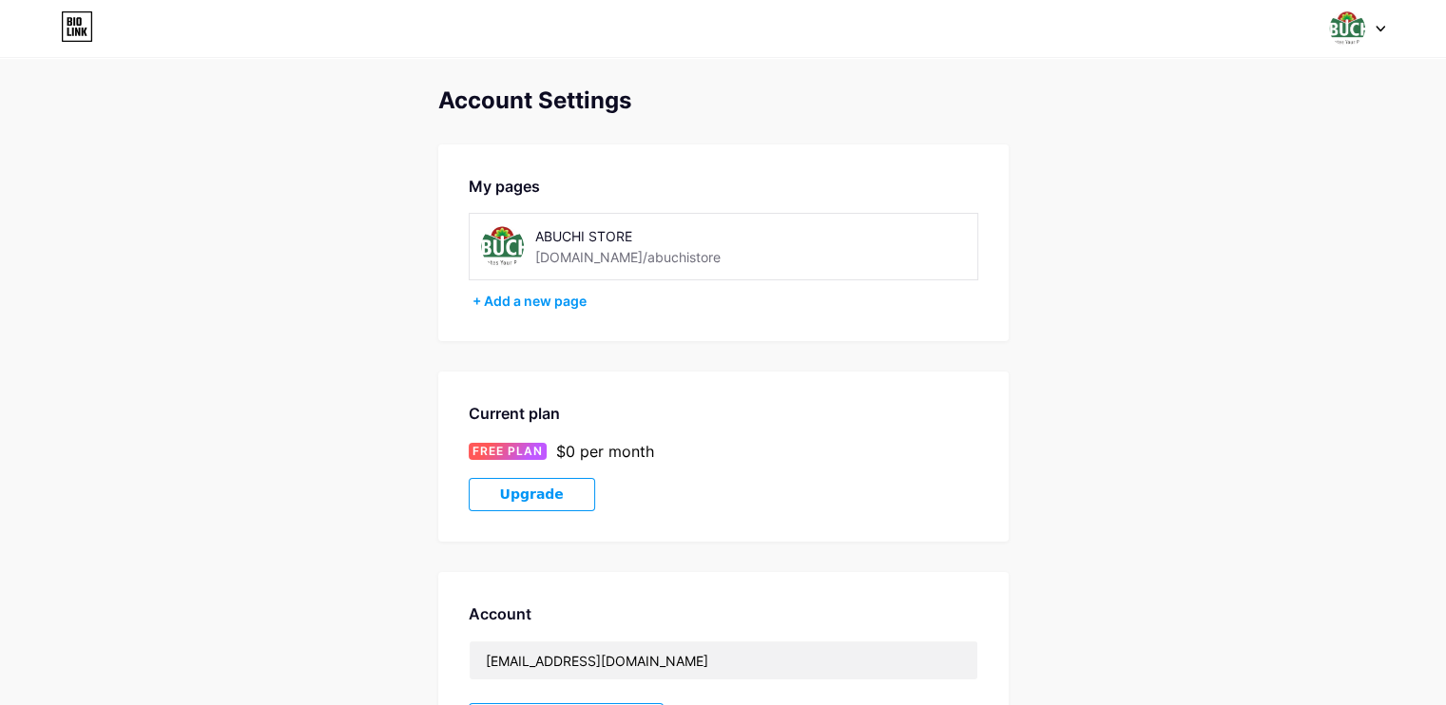
click at [498, 248] on img at bounding box center [502, 246] width 43 height 43
click at [582, 240] on div "ABUCHI STORE" at bounding box center [669, 236] width 269 height 20
drag, startPoint x: 672, startPoint y: 247, endPoint x: 528, endPoint y: 288, distance: 149.2
click at [528, 288] on div "My pages ABUCHI STORE bio.link/abuchistore + Add a new page" at bounding box center [723, 242] width 570 height 197
click at [523, 293] on div "+ Add a new page" at bounding box center [725, 301] width 506 height 19
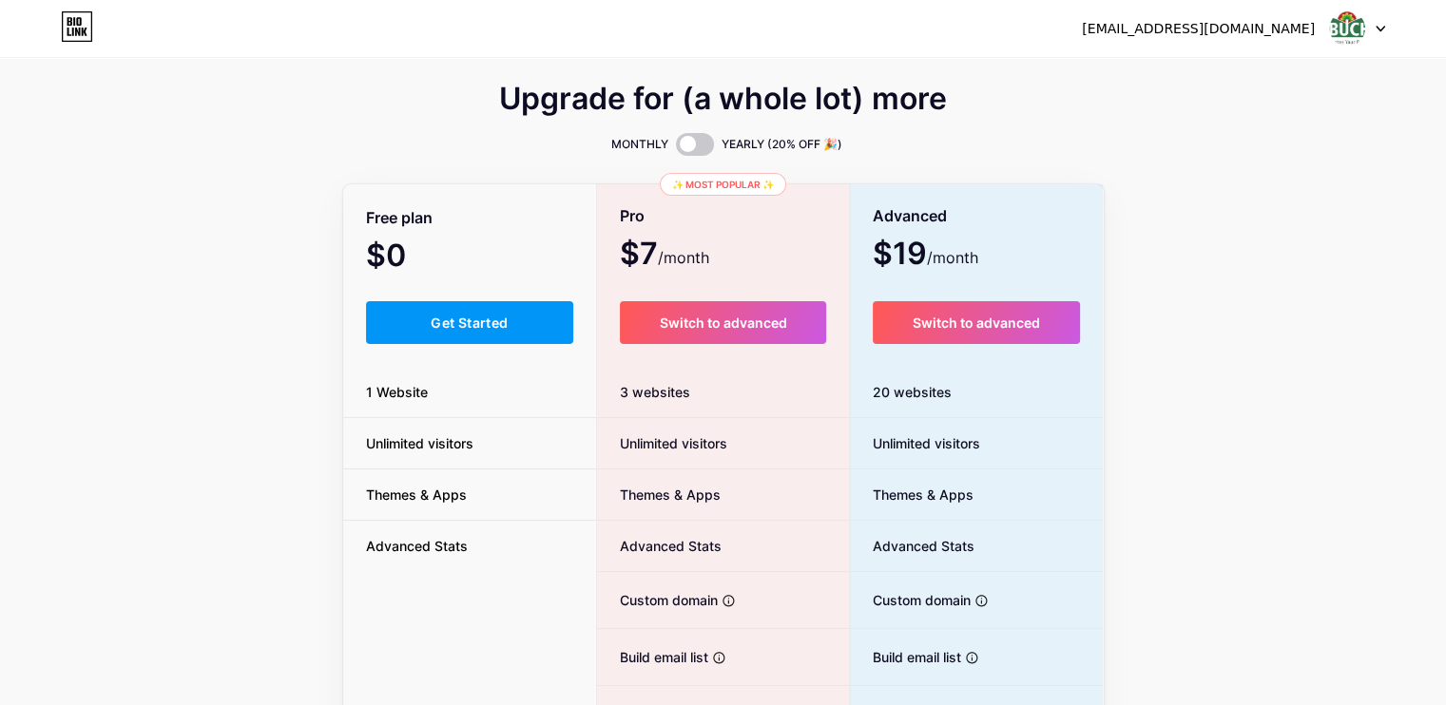
click at [1346, 28] on img at bounding box center [1347, 28] width 36 height 36
click at [1223, 72] on link "Dashboard" at bounding box center [1266, 77] width 236 height 51
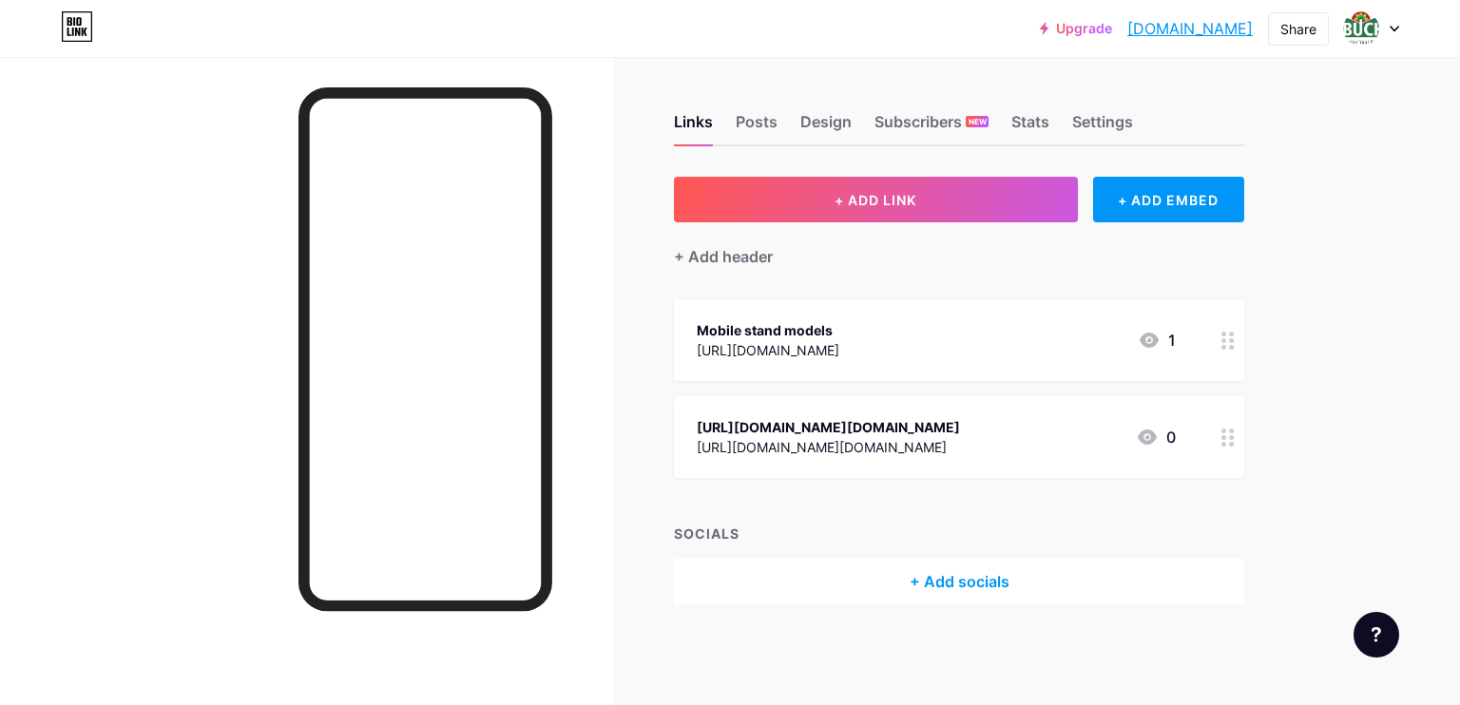
click at [1395, 21] on div at bounding box center [1371, 28] width 55 height 34
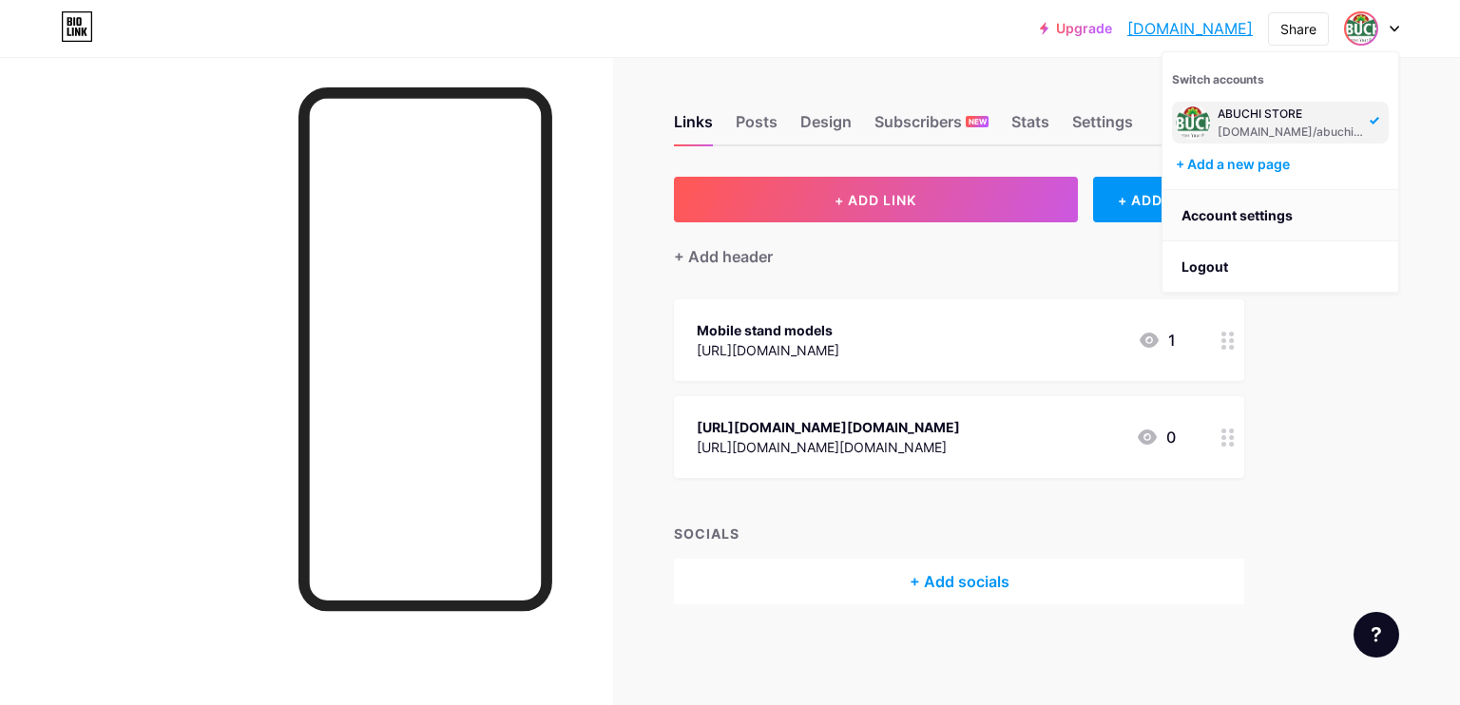
click at [1291, 212] on link "Account settings" at bounding box center [1280, 215] width 236 height 51
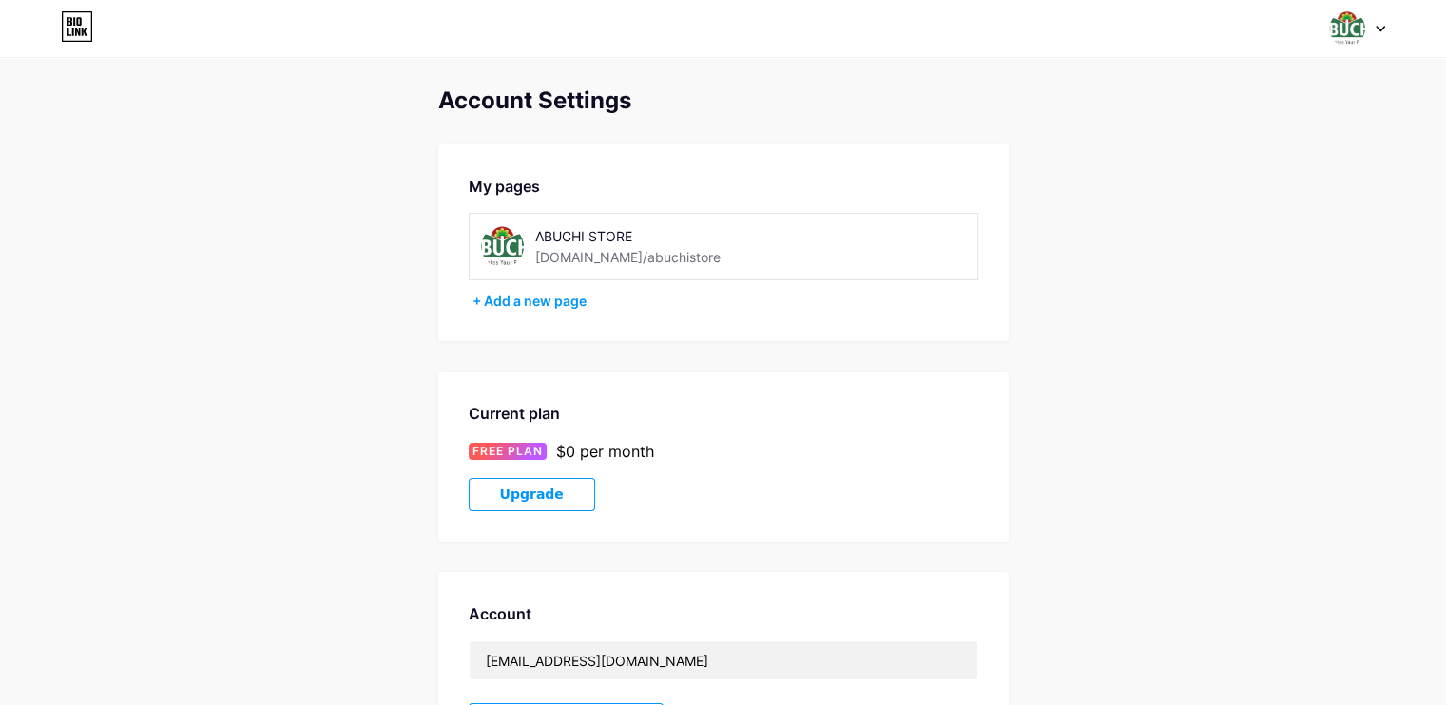
click at [506, 239] on img at bounding box center [502, 246] width 43 height 43
drag, startPoint x: 506, startPoint y: 240, endPoint x: 495, endPoint y: 233, distance: 12.4
click at [495, 233] on img at bounding box center [502, 246] width 43 height 43
click at [569, 240] on div "ABUCHI STORE" at bounding box center [669, 236] width 269 height 20
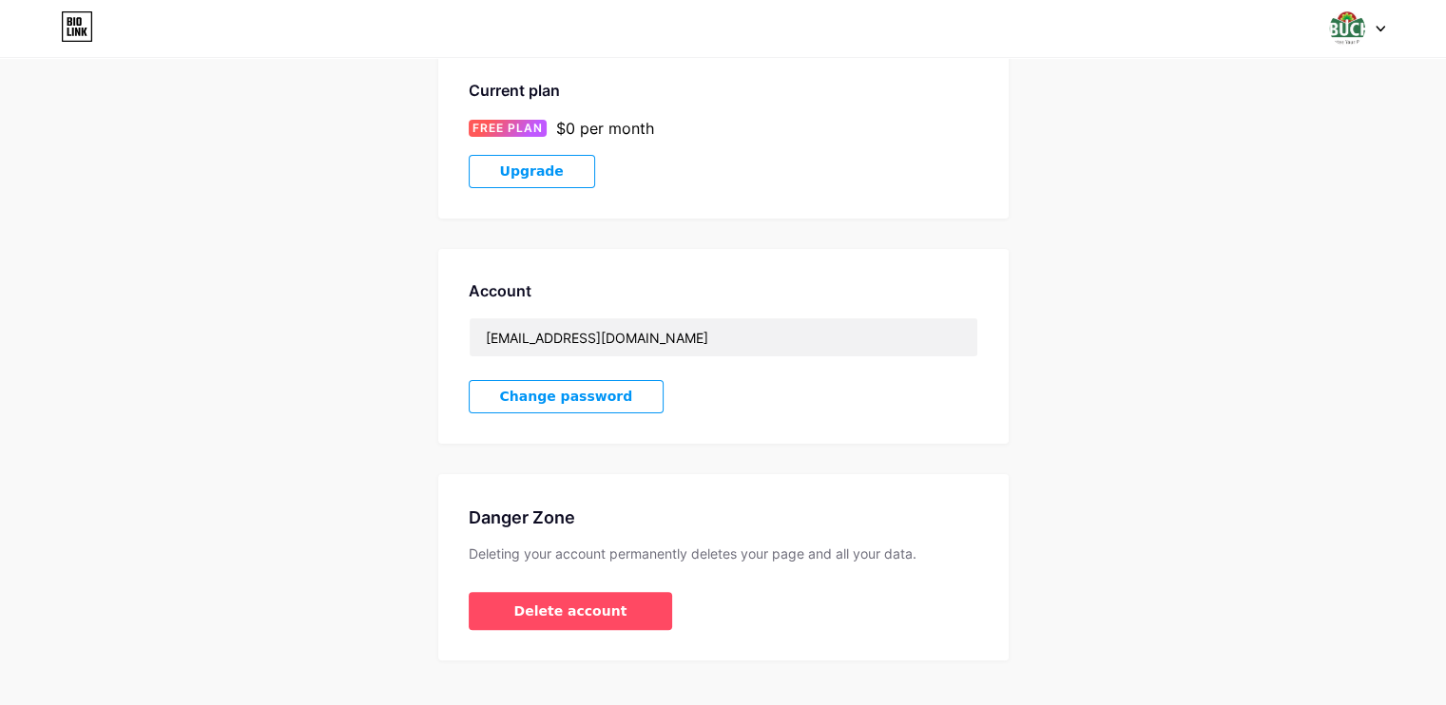
scroll to position [353, 0]
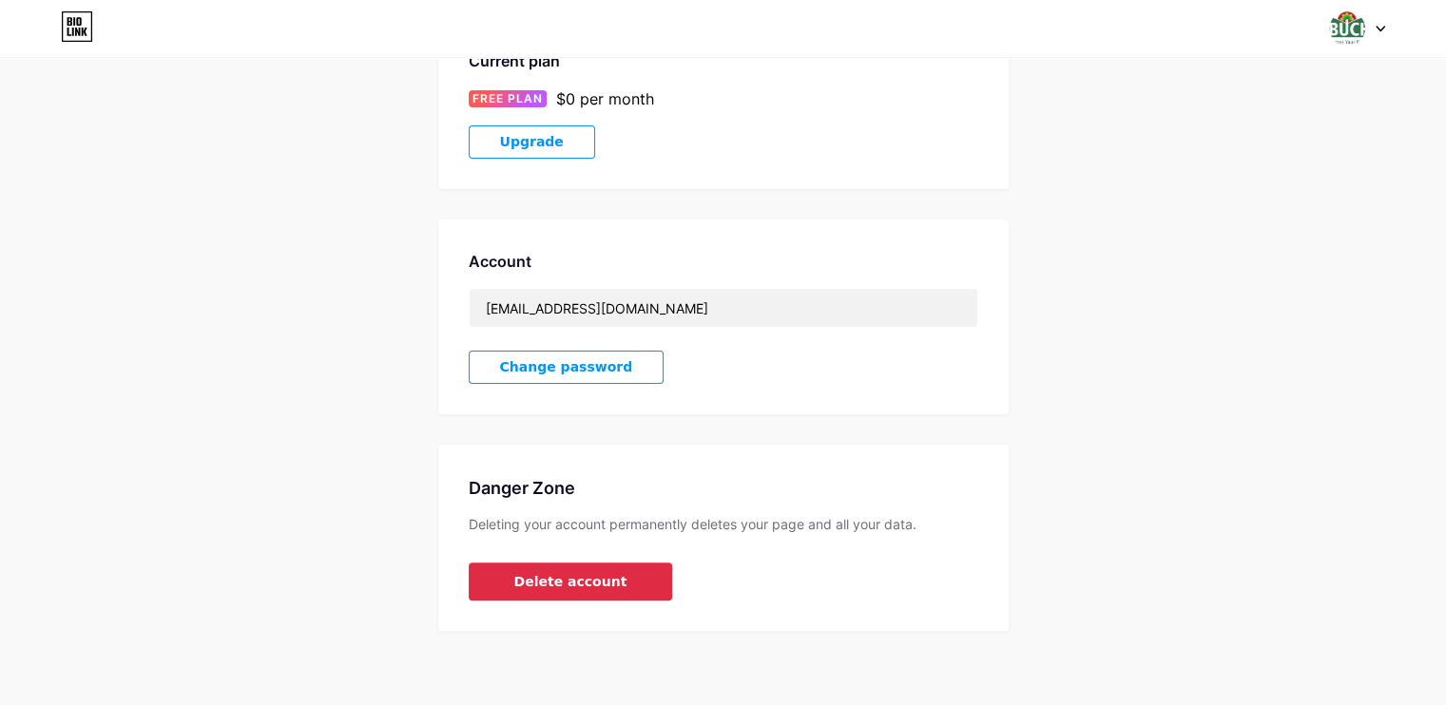
click at [591, 577] on span "Delete account" at bounding box center [570, 582] width 113 height 20
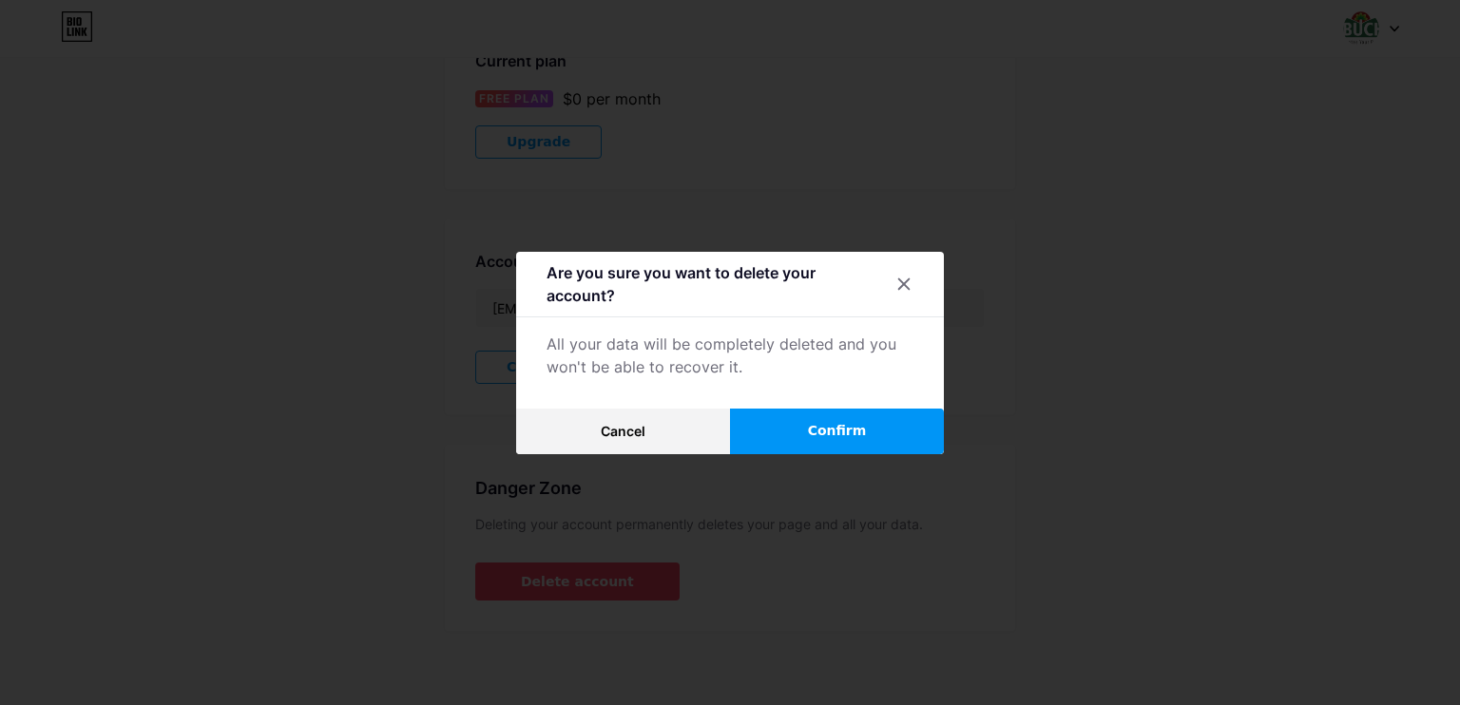
click at [828, 428] on span "Confirm" at bounding box center [837, 431] width 59 height 20
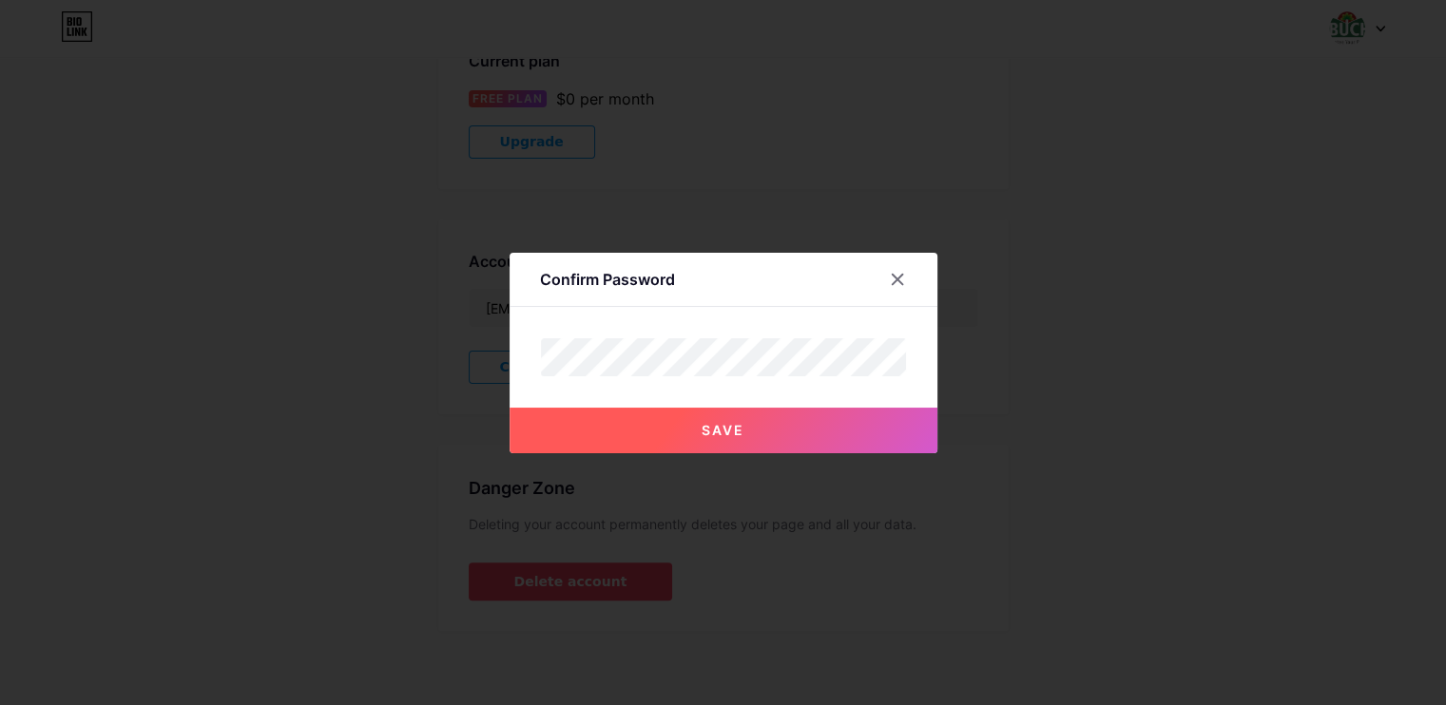
click at [733, 425] on span "Save" at bounding box center [722, 430] width 43 height 16
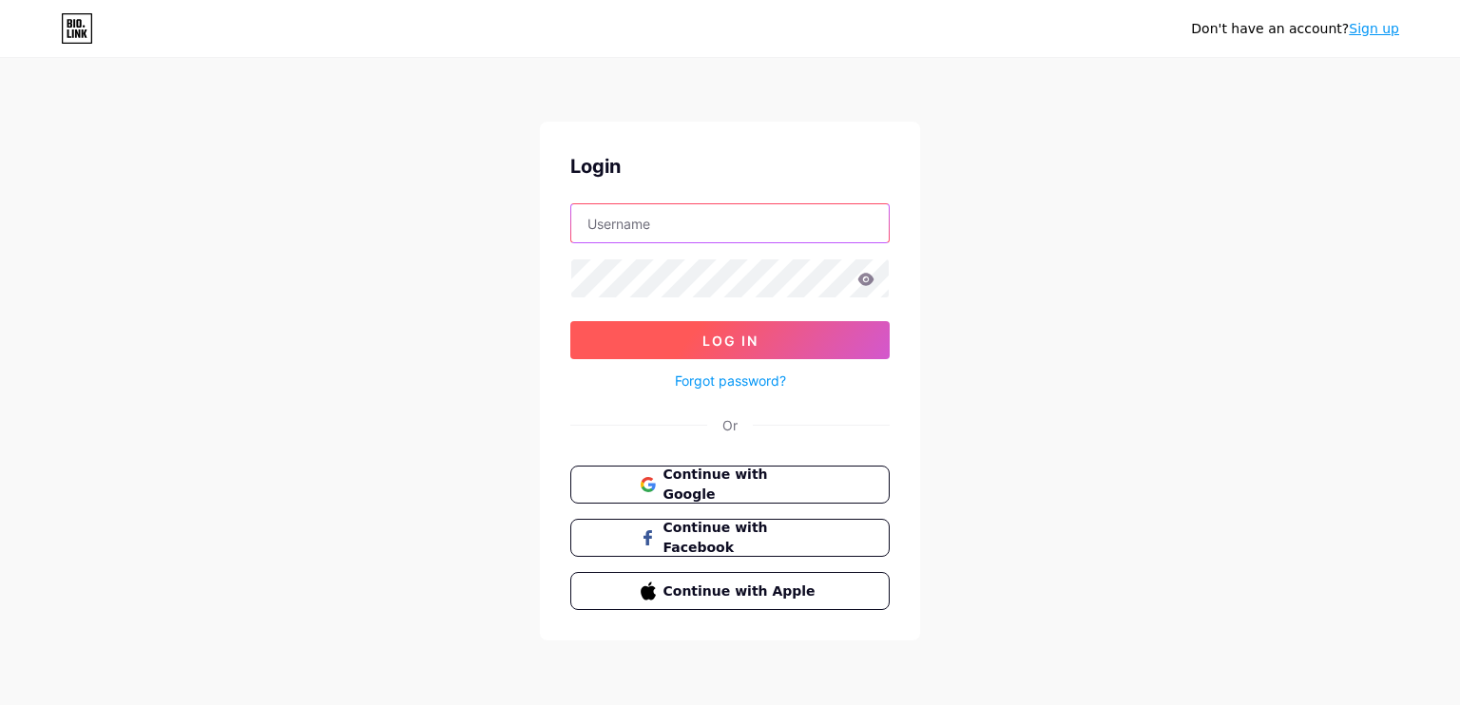
type input "[EMAIL_ADDRESS][DOMAIN_NAME]"
click at [725, 336] on span "Log In" at bounding box center [730, 341] width 56 height 16
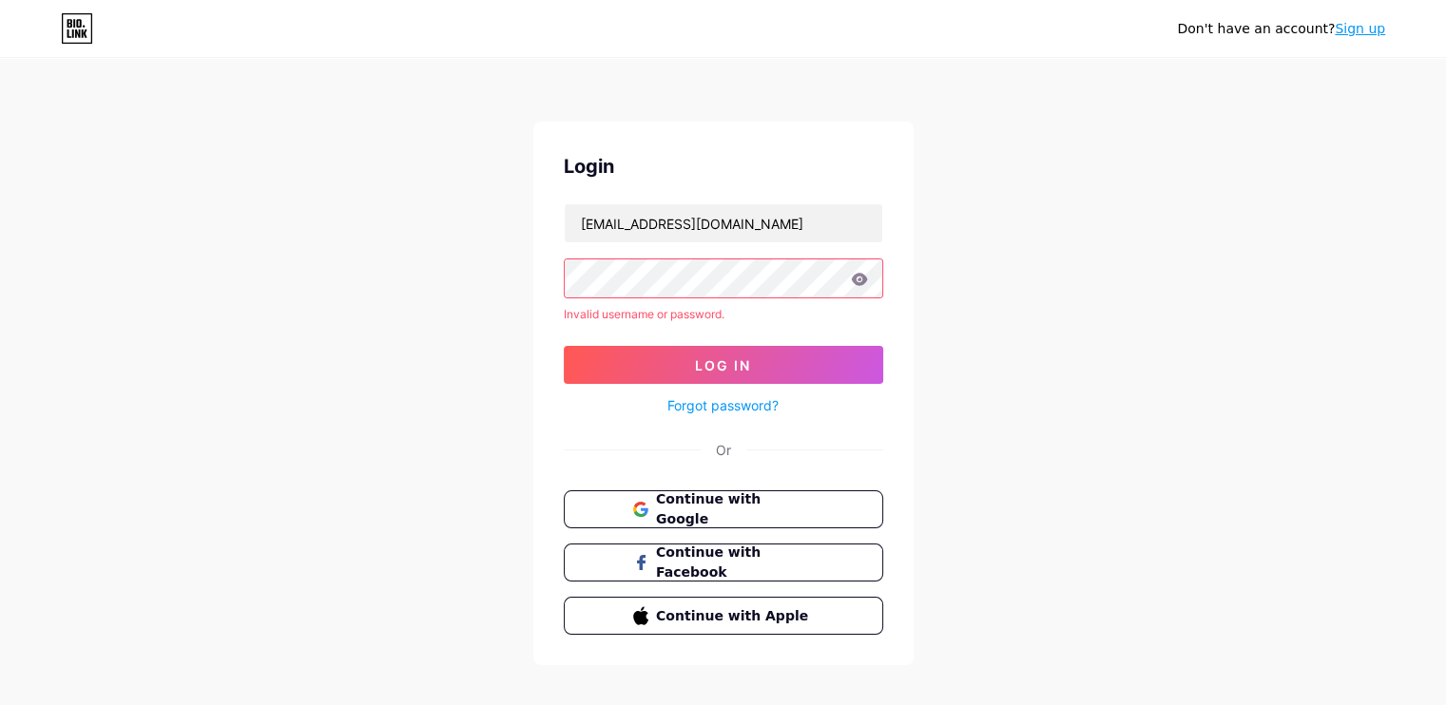
click at [465, 280] on div "Don't have an account? Sign up Login dolphingifting@gmail.com Invalid username …" at bounding box center [723, 363] width 1446 height 726
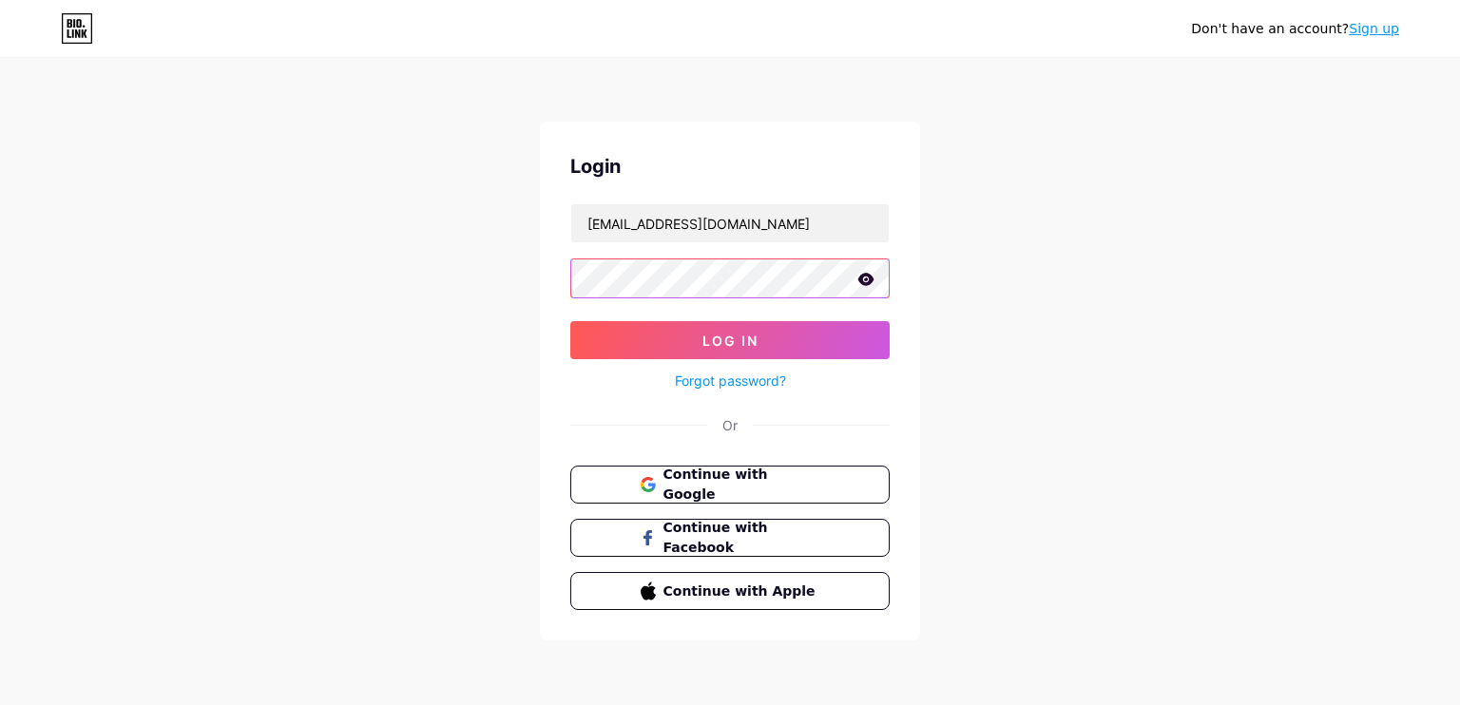
click at [570, 321] on button "Log In" at bounding box center [729, 340] width 319 height 38
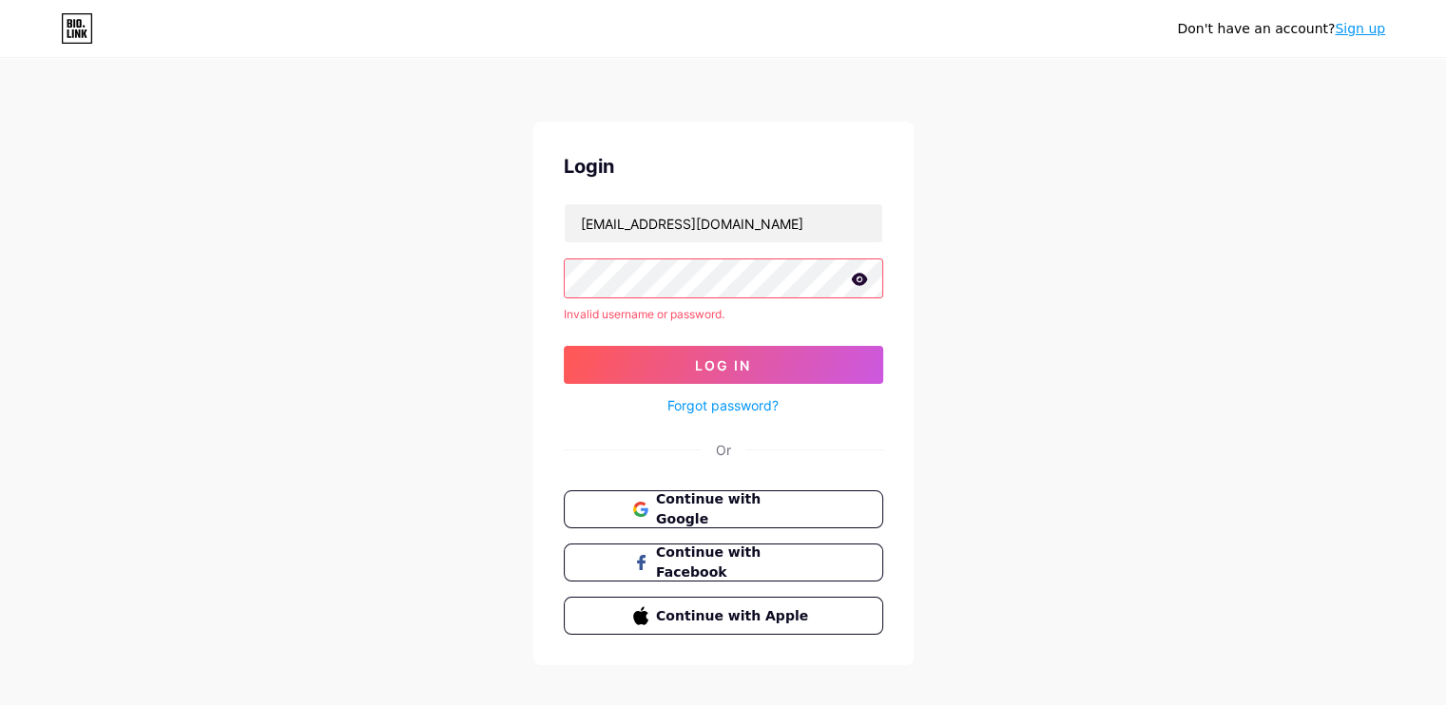
click at [509, 304] on div "Don't have an account? Sign up Login dolphingifting@gmail.com Invalid username …" at bounding box center [723, 363] width 1446 height 726
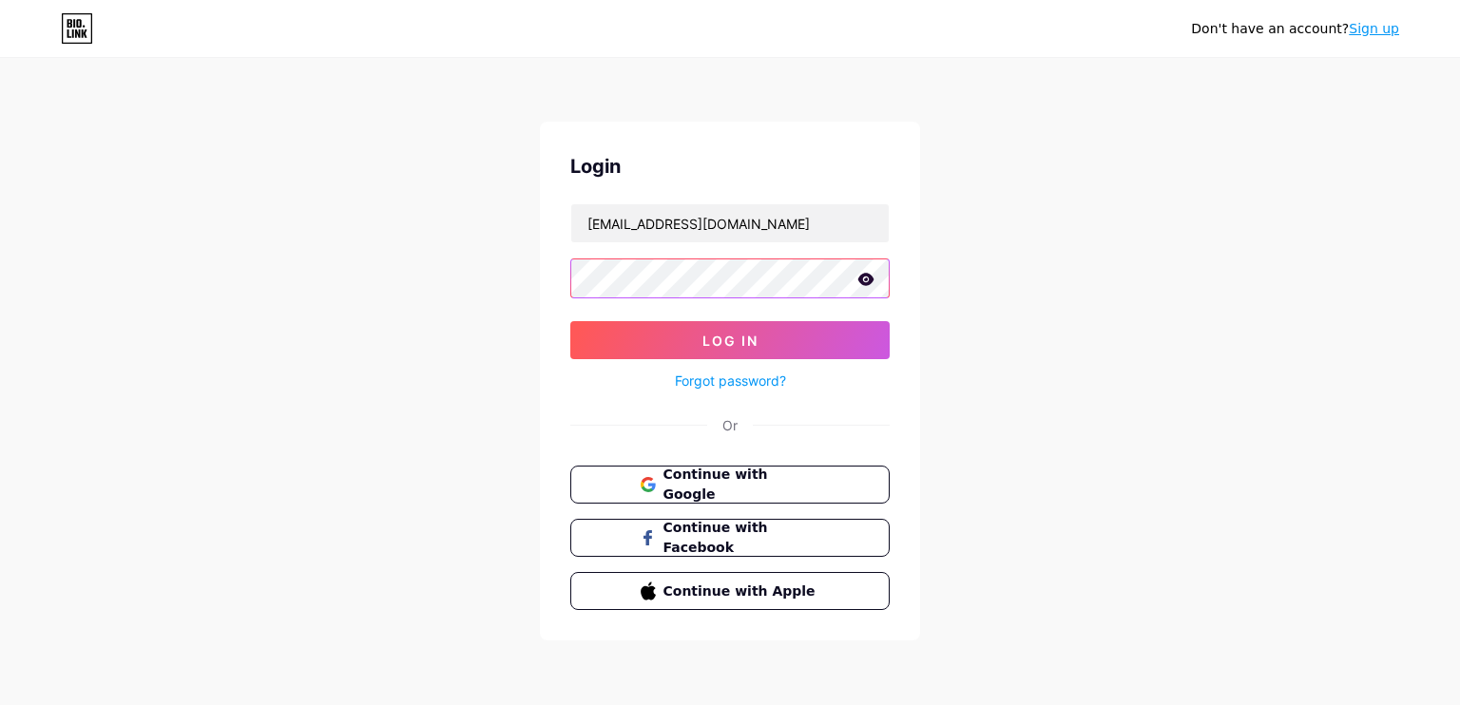
click at [570, 321] on button "Log In" at bounding box center [729, 340] width 319 height 38
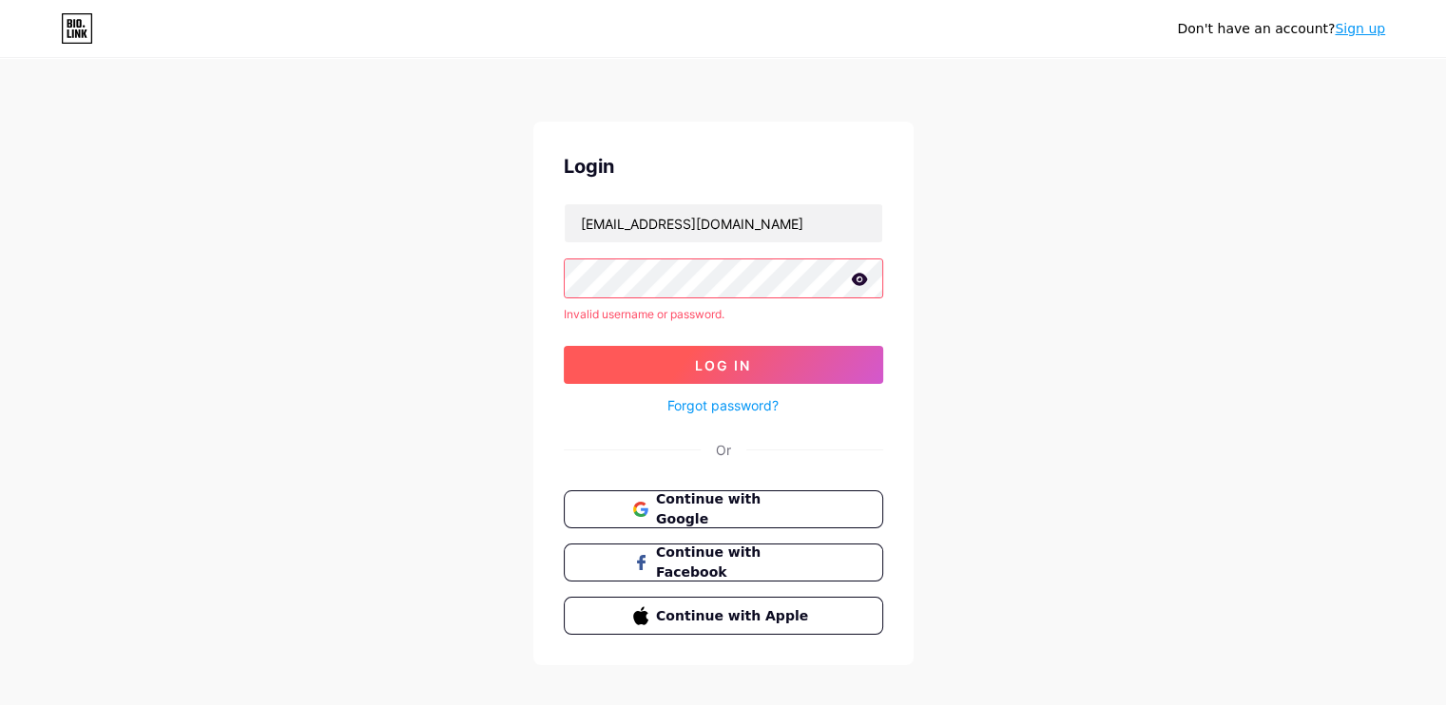
click at [707, 359] on span "Log In" at bounding box center [723, 365] width 56 height 16
click at [707, 406] on link "Forgot password?" at bounding box center [722, 405] width 111 height 20
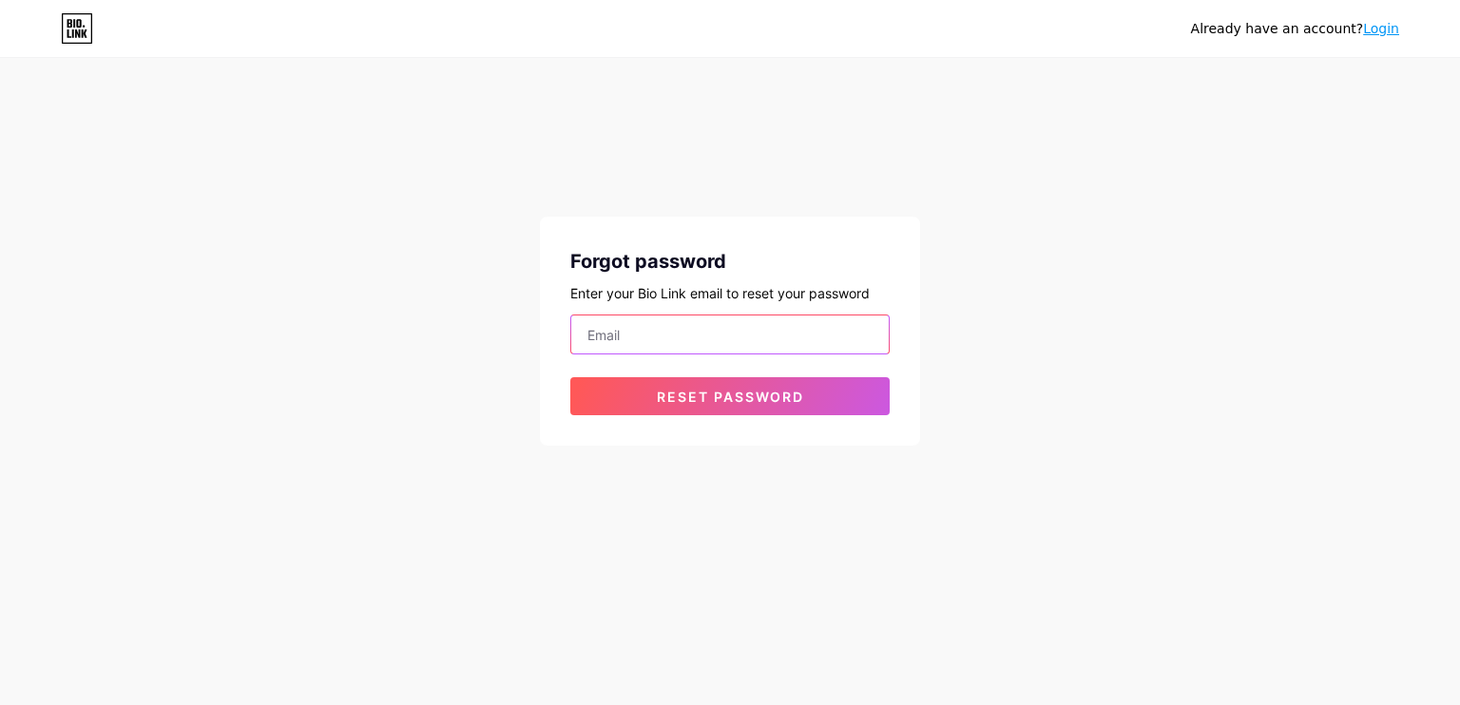
click at [669, 339] on input "email" at bounding box center [729, 335] width 317 height 38
type input "dolphingifting@gmail.com"
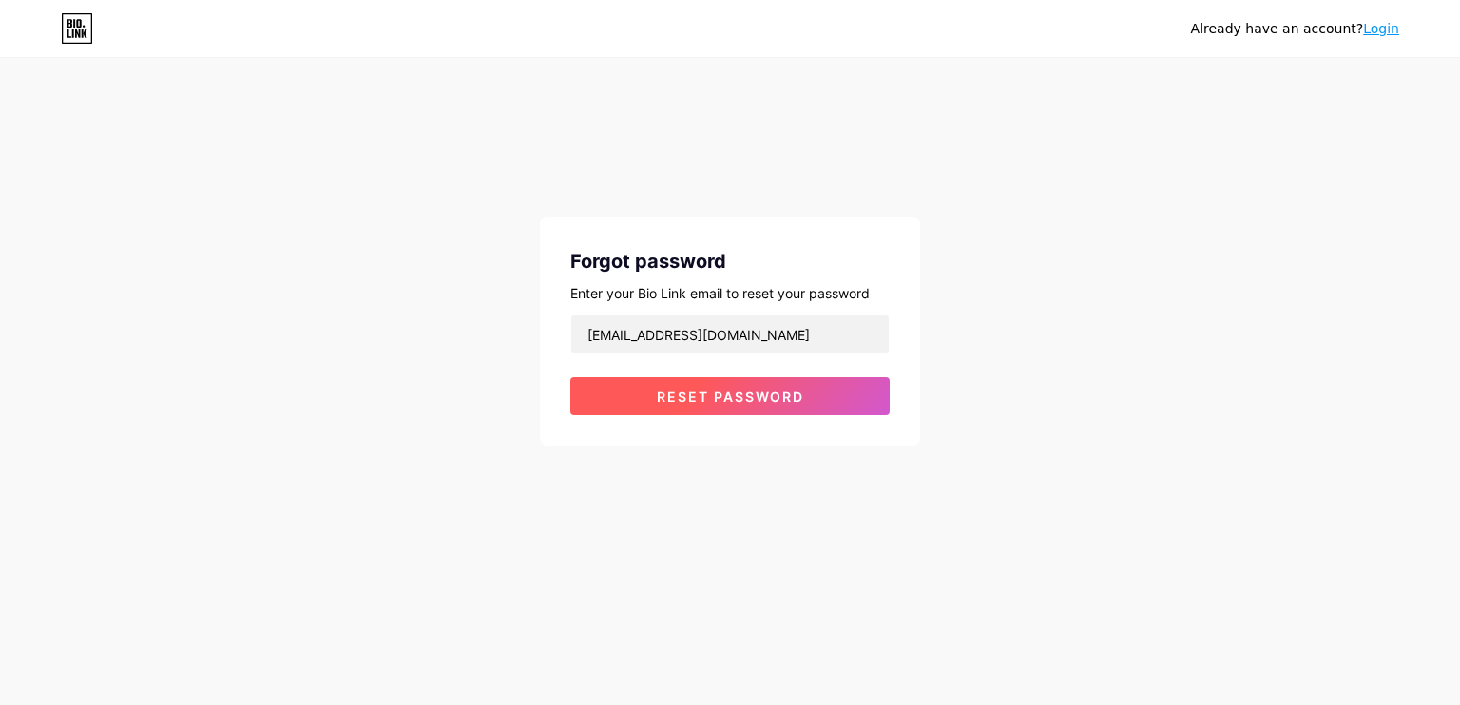
click at [733, 397] on span "Reset password" at bounding box center [730, 397] width 147 height 16
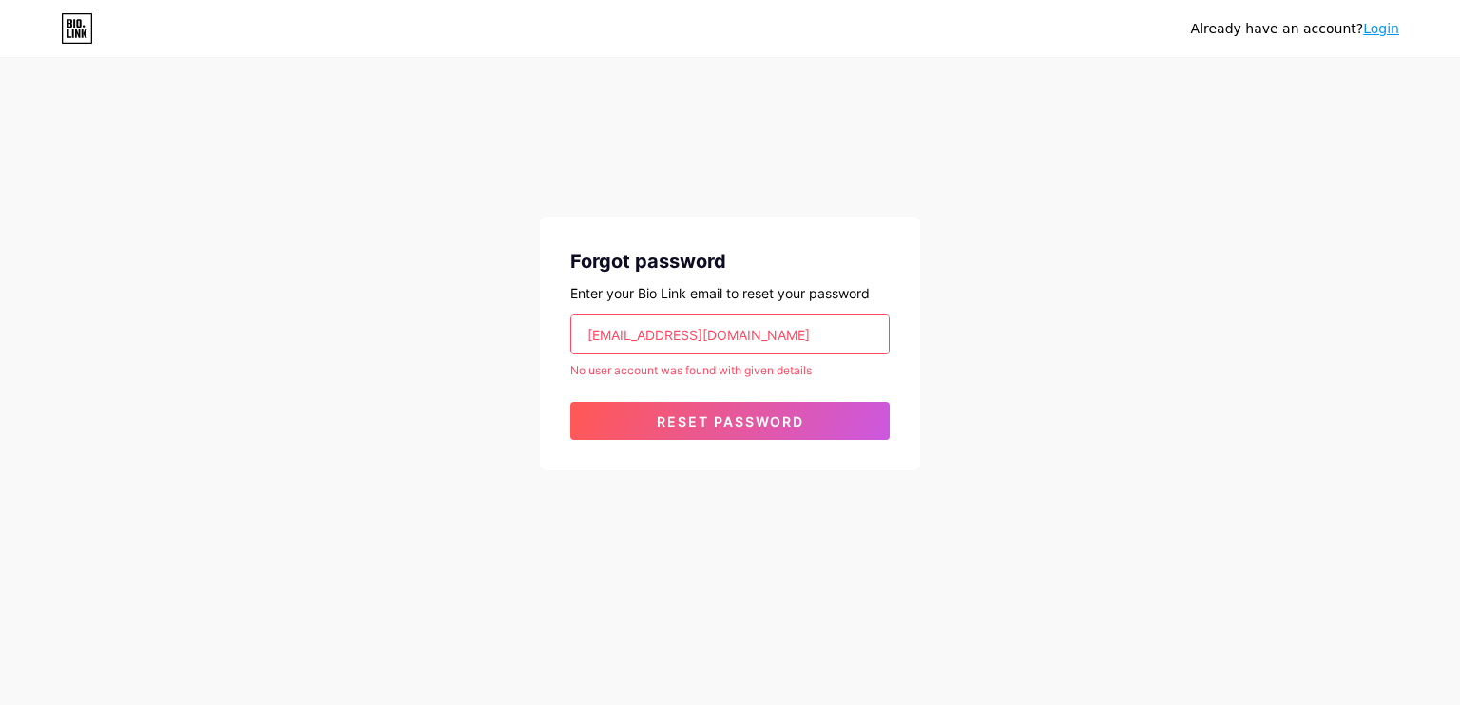
click at [74, 26] on icon at bounding box center [74, 23] width 2 height 9
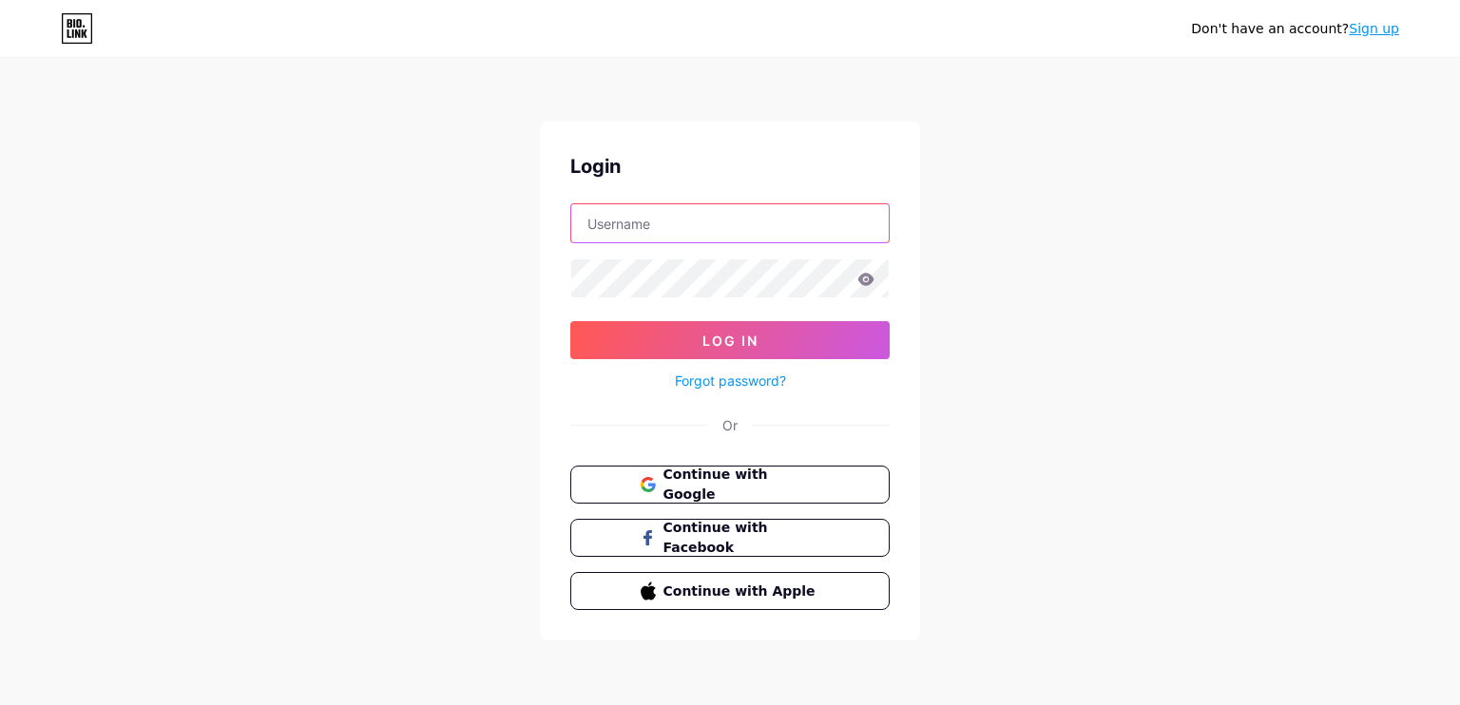
type input "dolphingifting@gmail.com"
click at [863, 277] on icon at bounding box center [865, 279] width 17 height 13
drag, startPoint x: 1148, startPoint y: 349, endPoint x: 1118, endPoint y: 356, distance: 31.4
click at [1148, 349] on div "Don't have an account? Sign up Login dolphingifting@gmail.com Log In Forgot pas…" at bounding box center [730, 350] width 1460 height 701
click at [781, 480] on span "Continue with Google" at bounding box center [741, 485] width 159 height 41
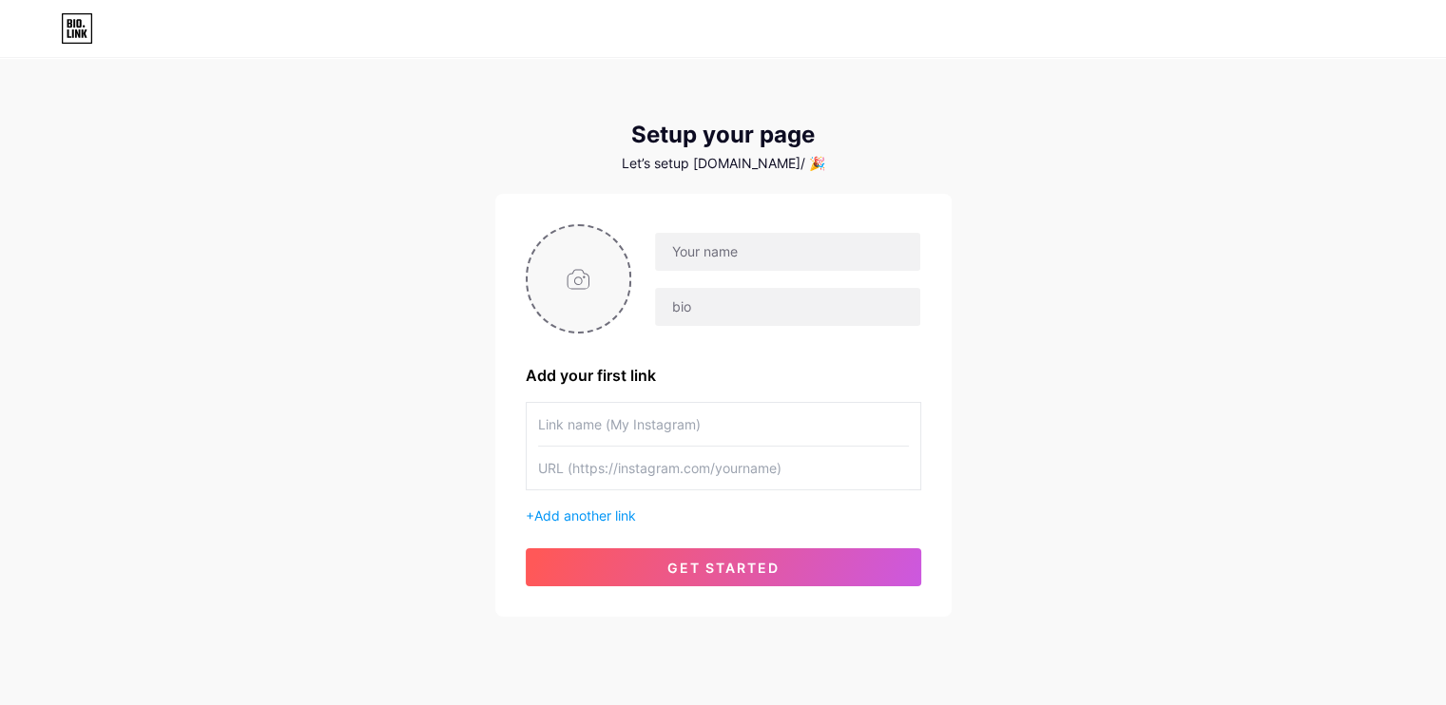
click at [596, 278] on input "file" at bounding box center [579, 279] width 103 height 106
type input "C:\fakepath\[PERSON_NAME].jpg"
click at [579, 287] on input "file" at bounding box center [579, 279] width 103 height 106
click at [778, 248] on input "text" at bounding box center [787, 252] width 264 height 38
type input "abuchi store"
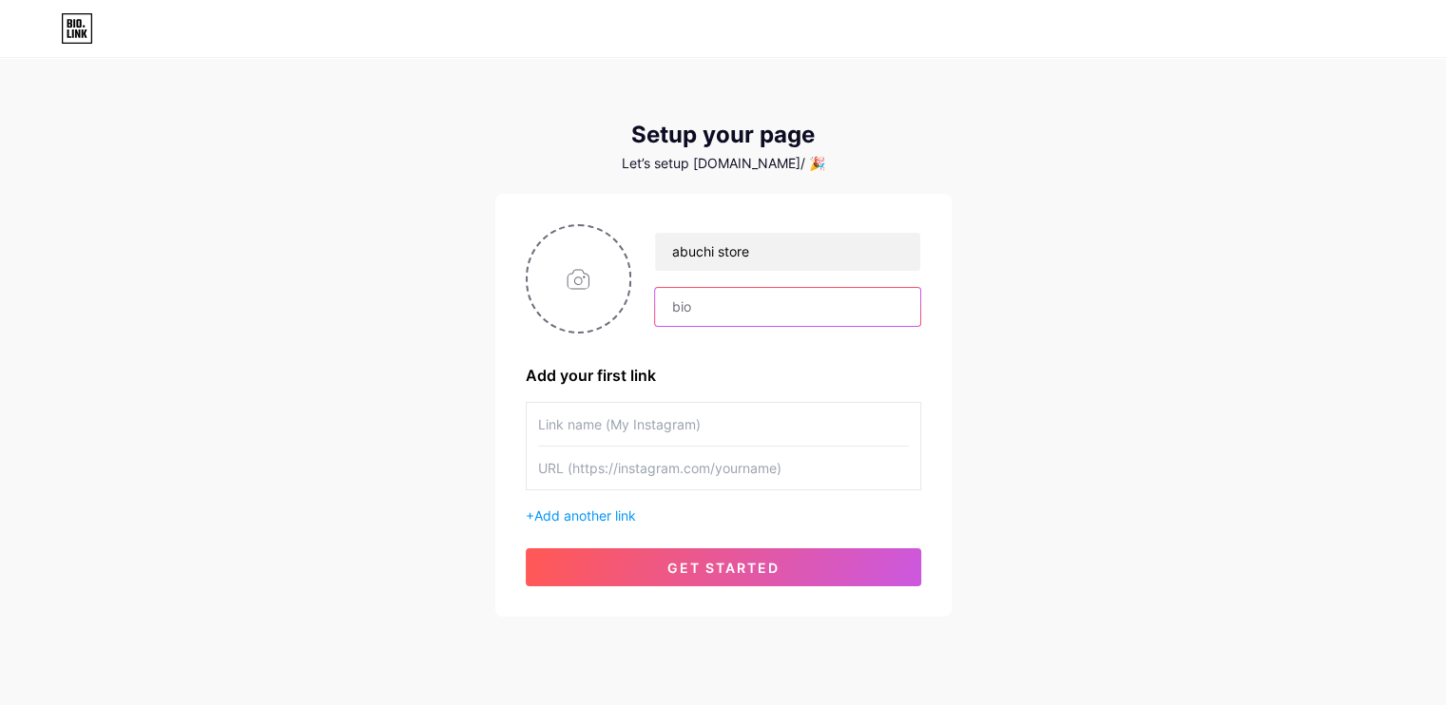
click at [778, 300] on input "text" at bounding box center [787, 307] width 264 height 38
type input "Manufacturers of Personalized & Customized Gifts"
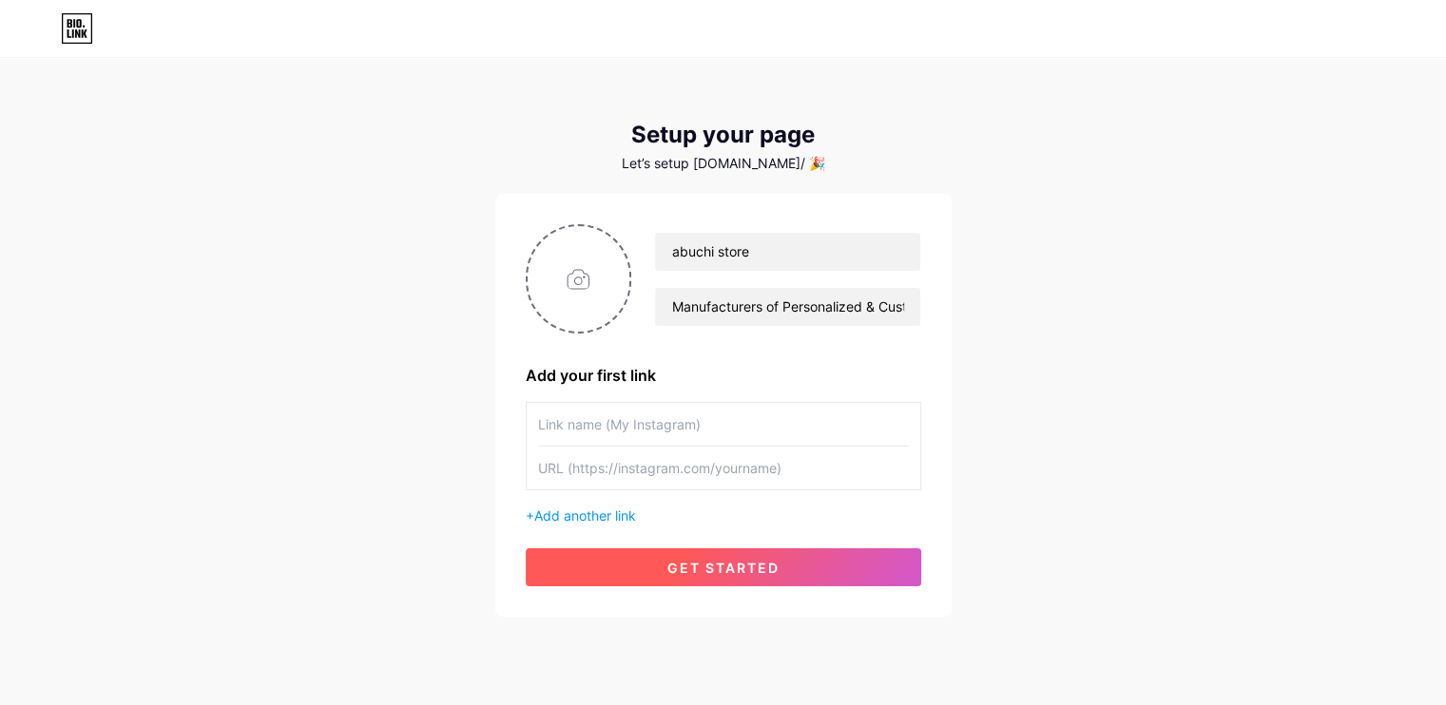
click at [723, 569] on span "get started" at bounding box center [723, 568] width 112 height 16
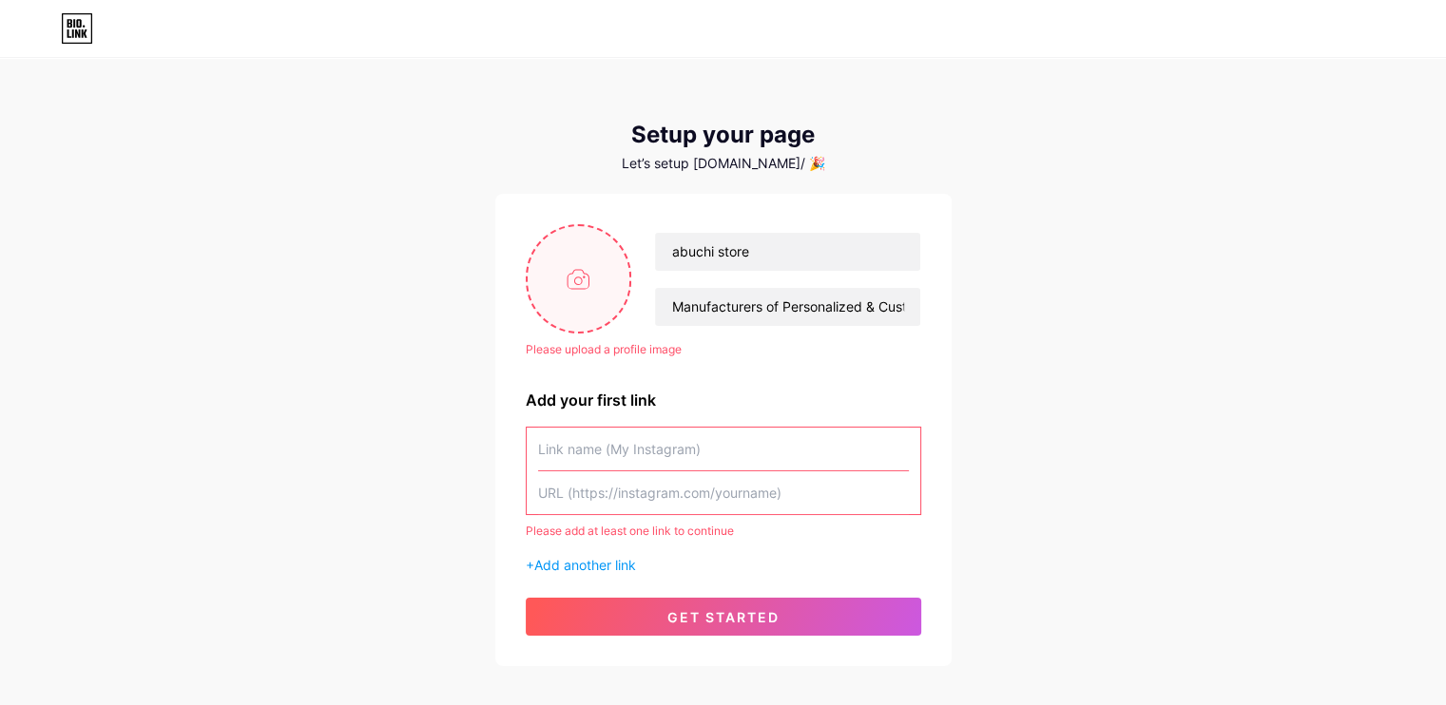
click at [589, 273] on input "file" at bounding box center [579, 279] width 103 height 106
click at [605, 288] on input "file" at bounding box center [579, 279] width 103 height 106
click at [582, 277] on input "file" at bounding box center [579, 279] width 103 height 106
type input "C:\fakepath\ABUCHI FEVICON.jpg"
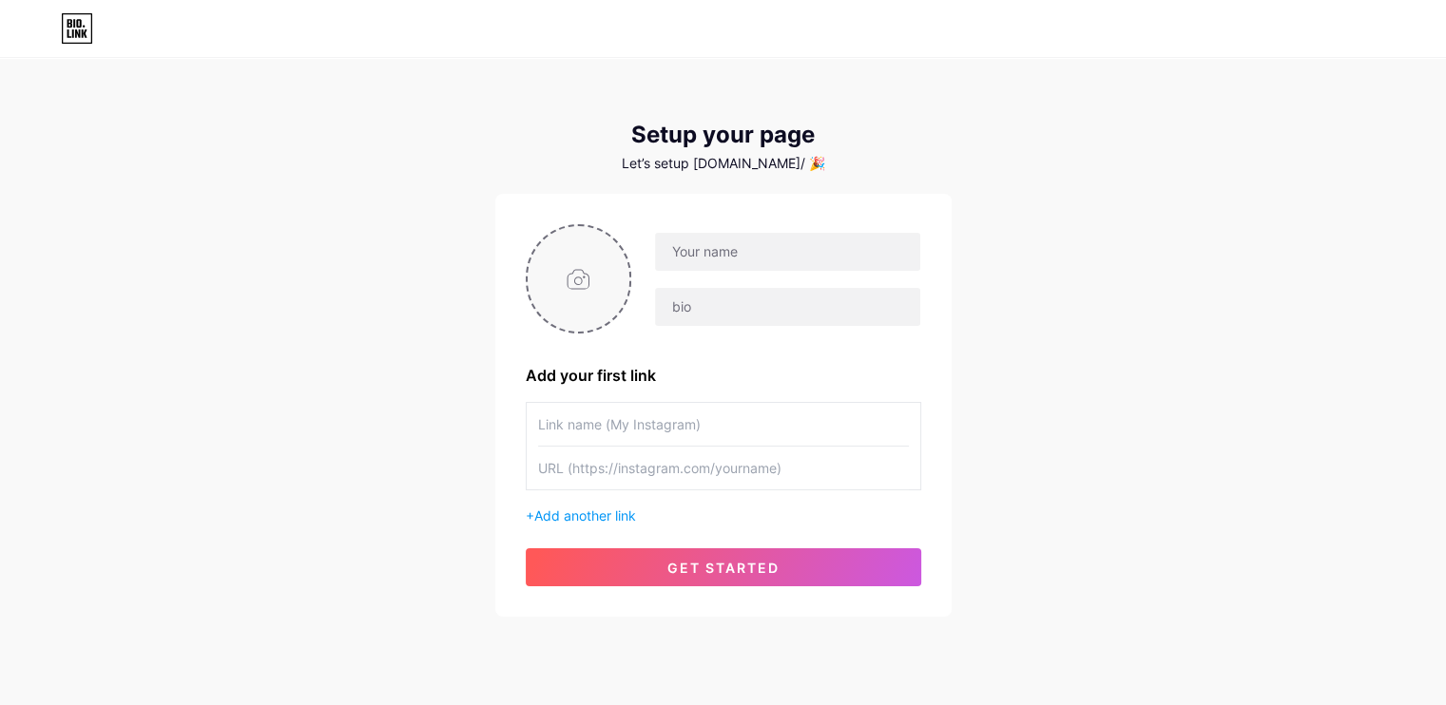
click at [573, 254] on input "file" at bounding box center [579, 279] width 103 height 106
type input "C:\fakepath\[PERSON_NAME].jpg"
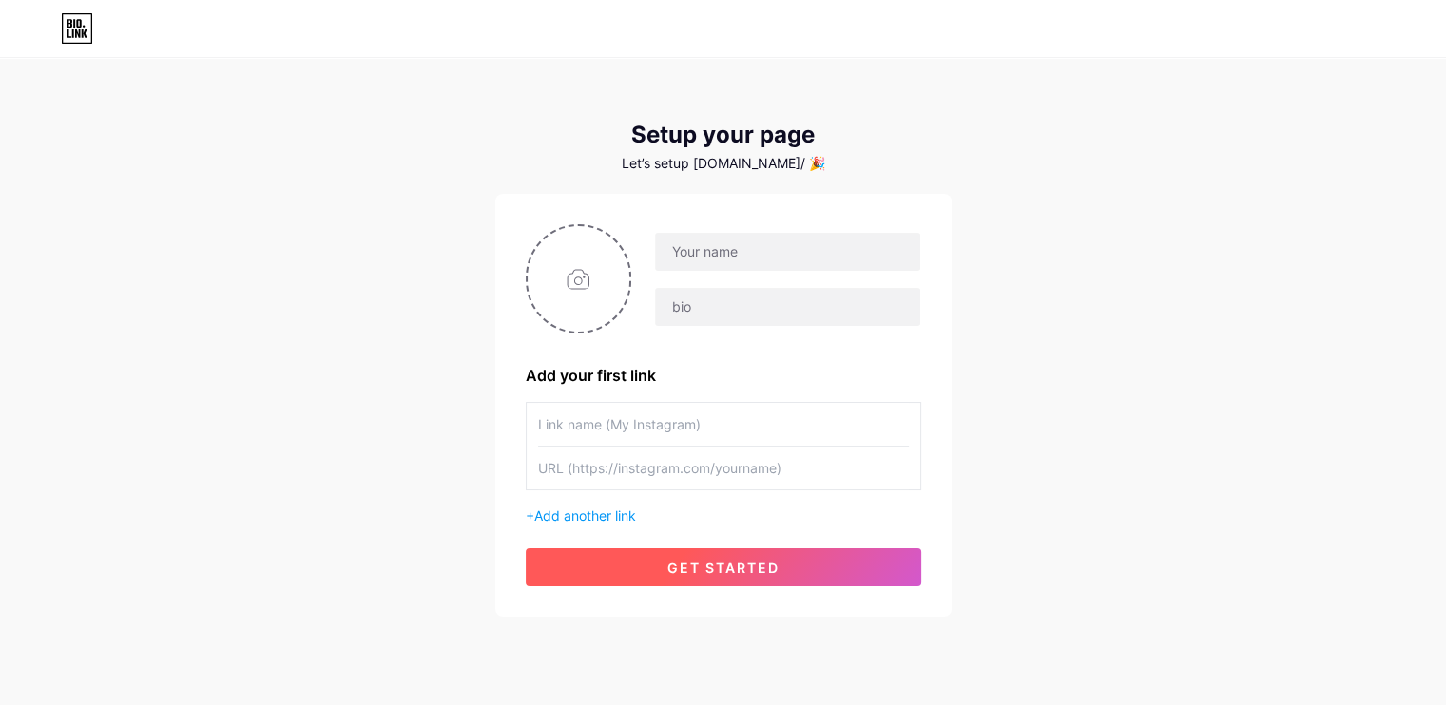
click at [830, 561] on button "get started" at bounding box center [723, 567] width 395 height 38
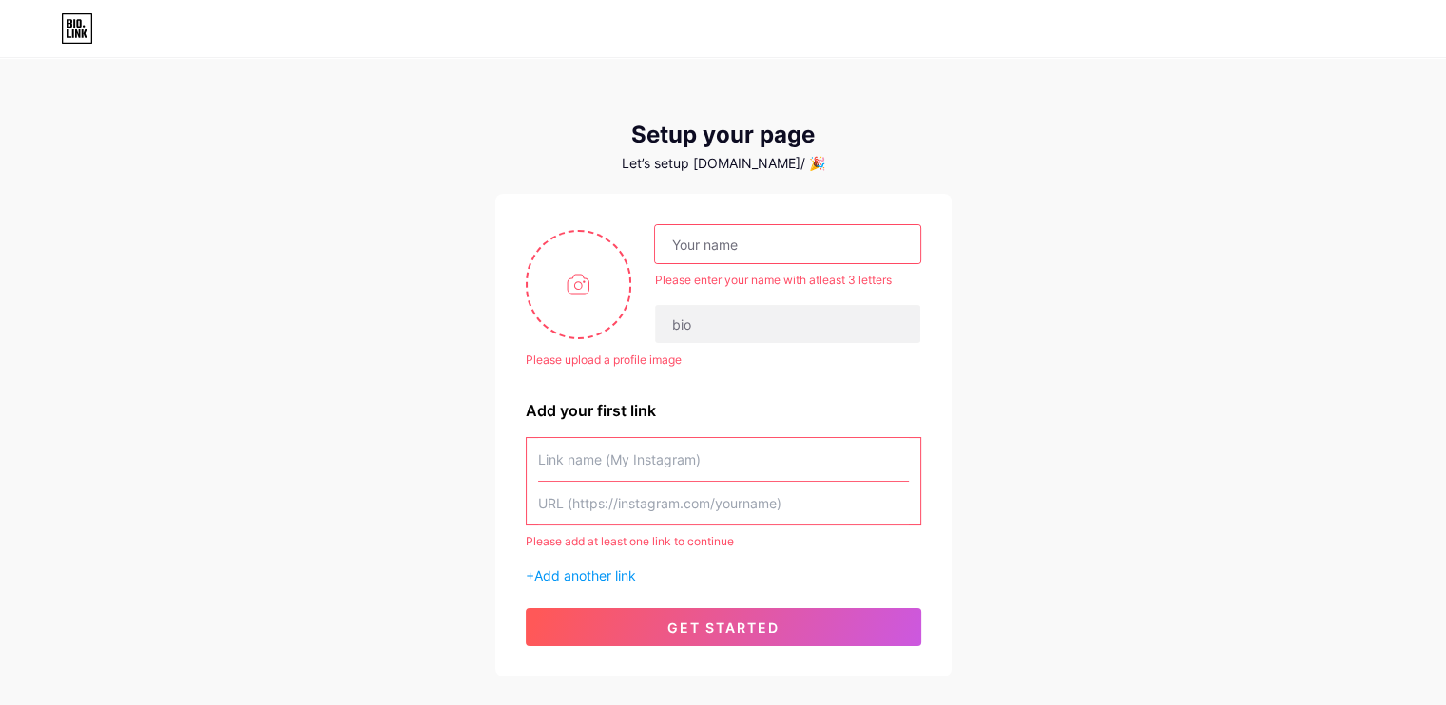
click at [813, 252] on input "text" at bounding box center [787, 244] width 264 height 38
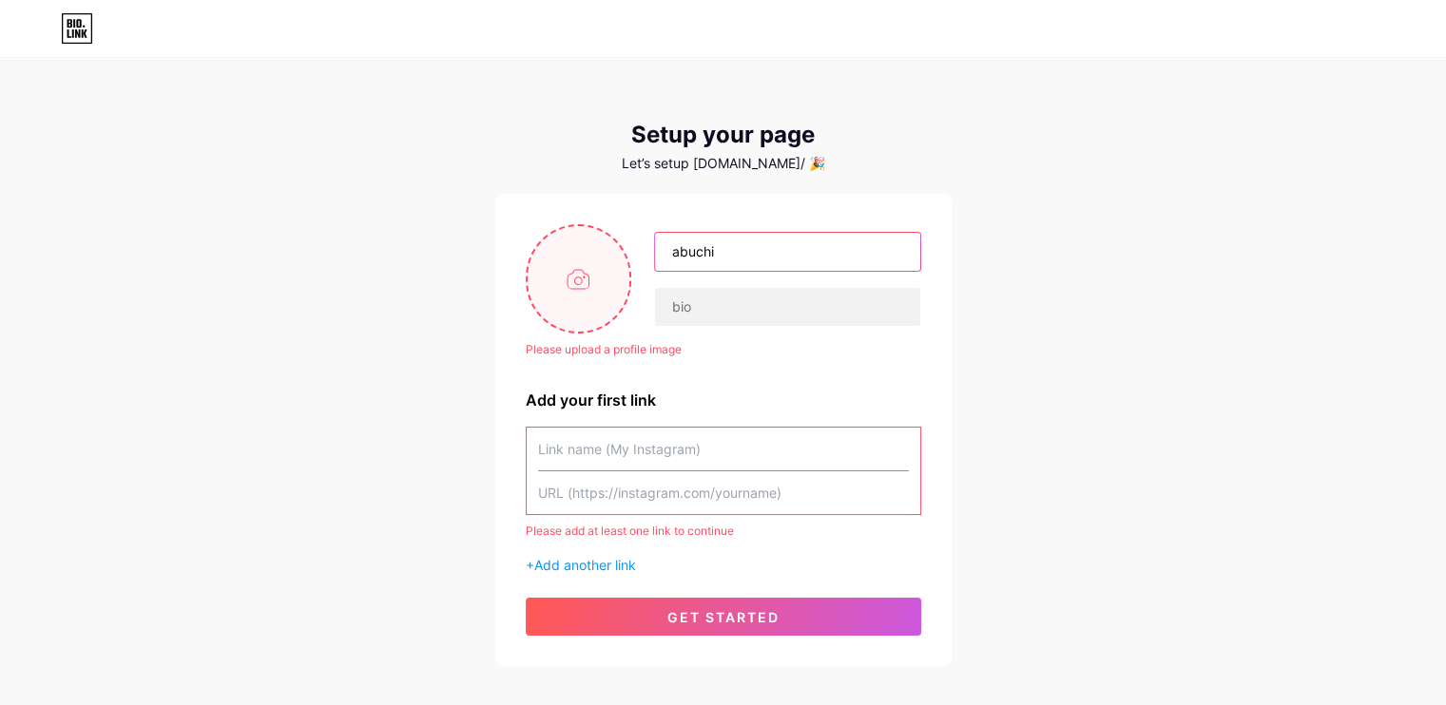
drag, startPoint x: 728, startPoint y: 273, endPoint x: 610, endPoint y: 291, distance: 119.2
click at [610, 291] on div "Please upload a profile image abuchi" at bounding box center [723, 278] width 395 height 109
type input "Abuchi Store"
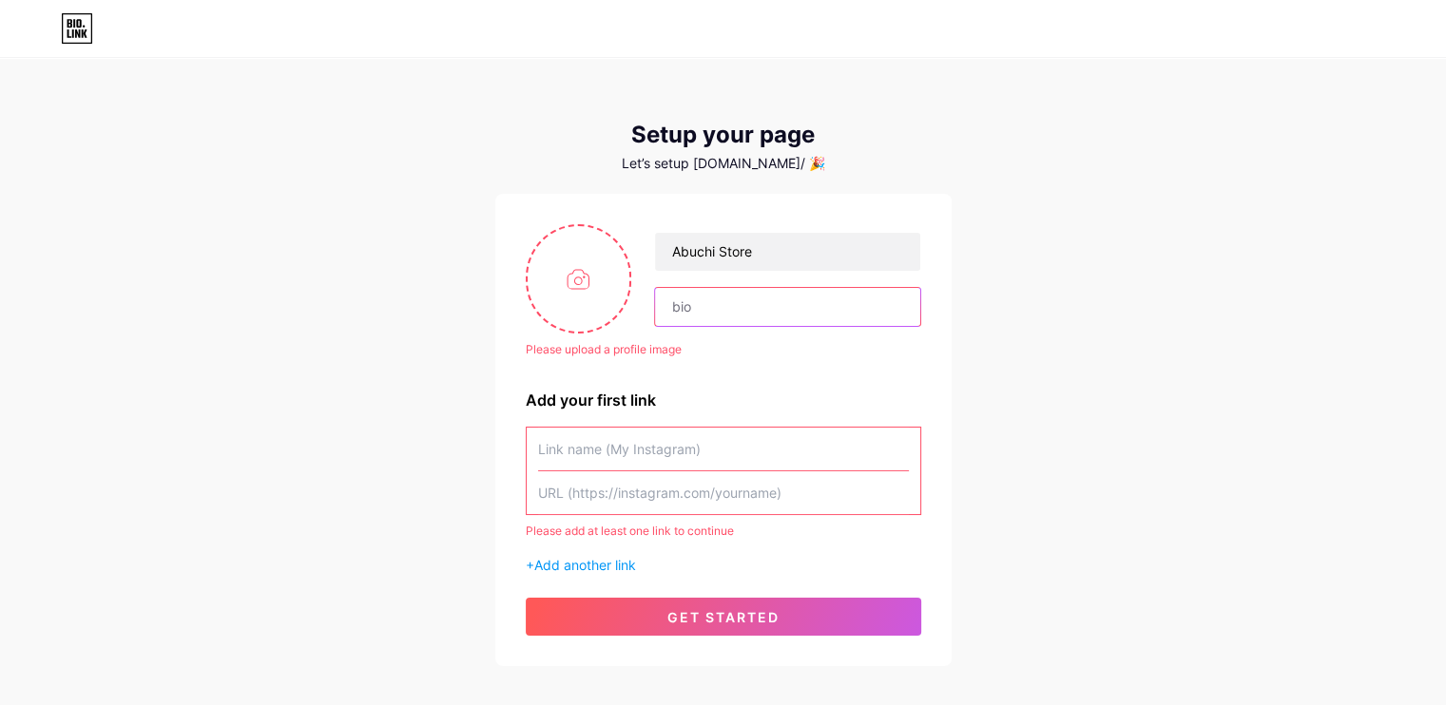
click at [682, 311] on input "text" at bounding box center [787, 307] width 264 height 38
type input "Manufacturers of Personalized & Customized Gifts"
click at [591, 345] on div "Please upload a profile image" at bounding box center [723, 349] width 395 height 17
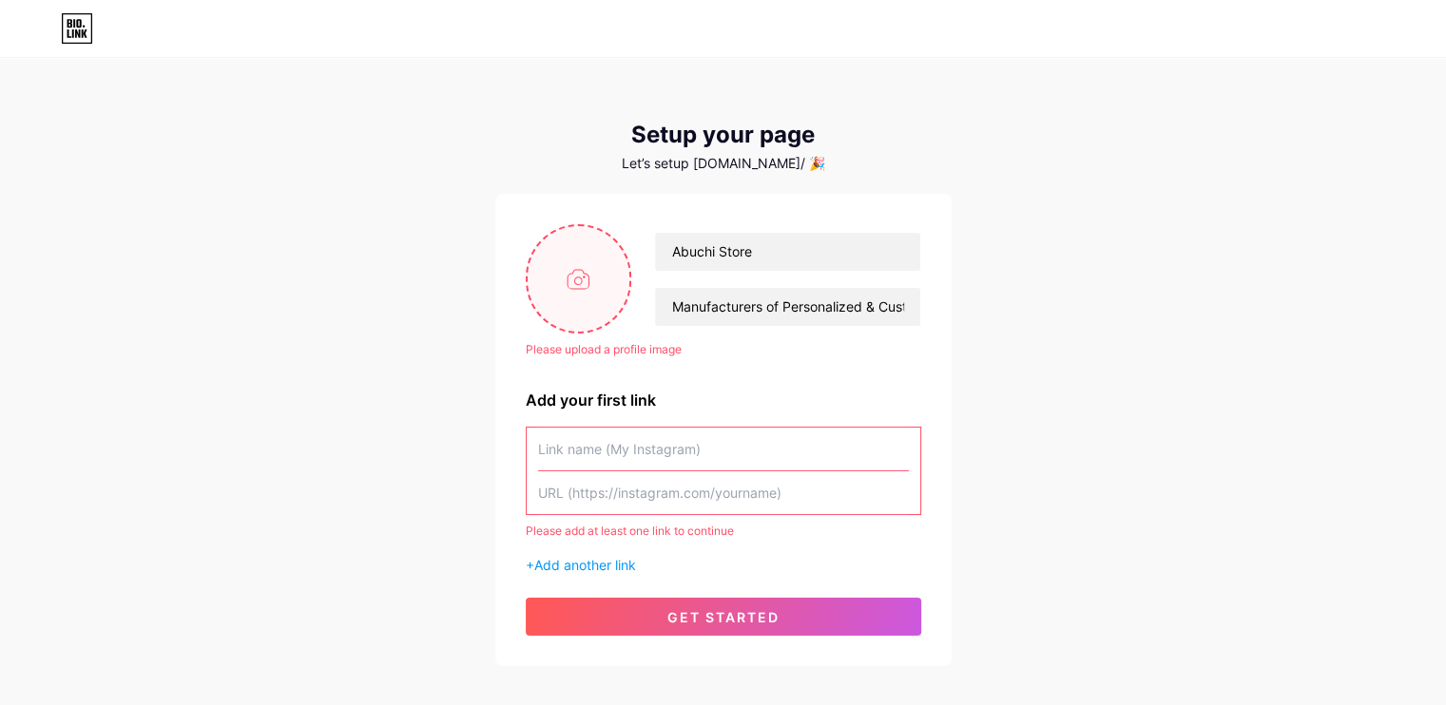
click at [558, 258] on input "file" at bounding box center [579, 279] width 103 height 106
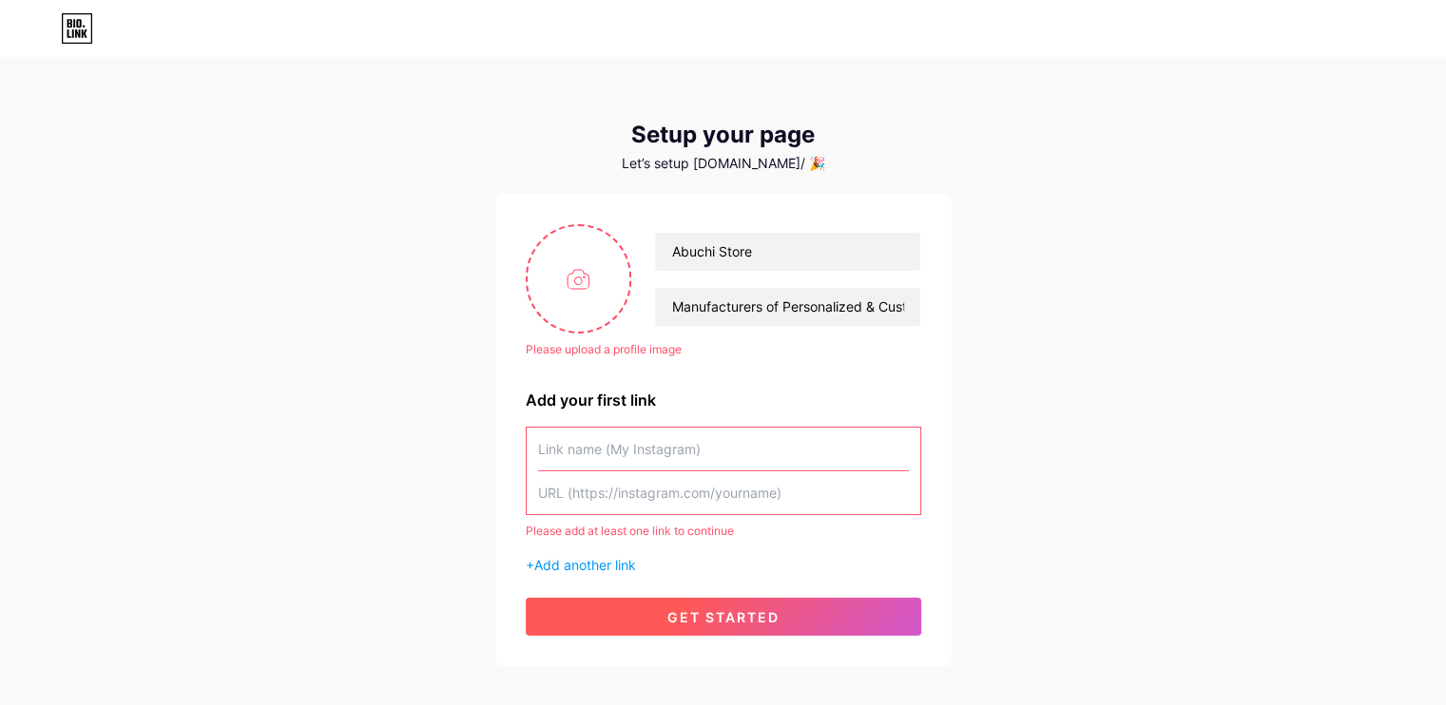
click at [855, 604] on button "get started" at bounding box center [723, 617] width 395 height 38
click at [719, 607] on button "get started" at bounding box center [723, 617] width 395 height 38
click at [718, 607] on button "get started" at bounding box center [723, 617] width 395 height 38
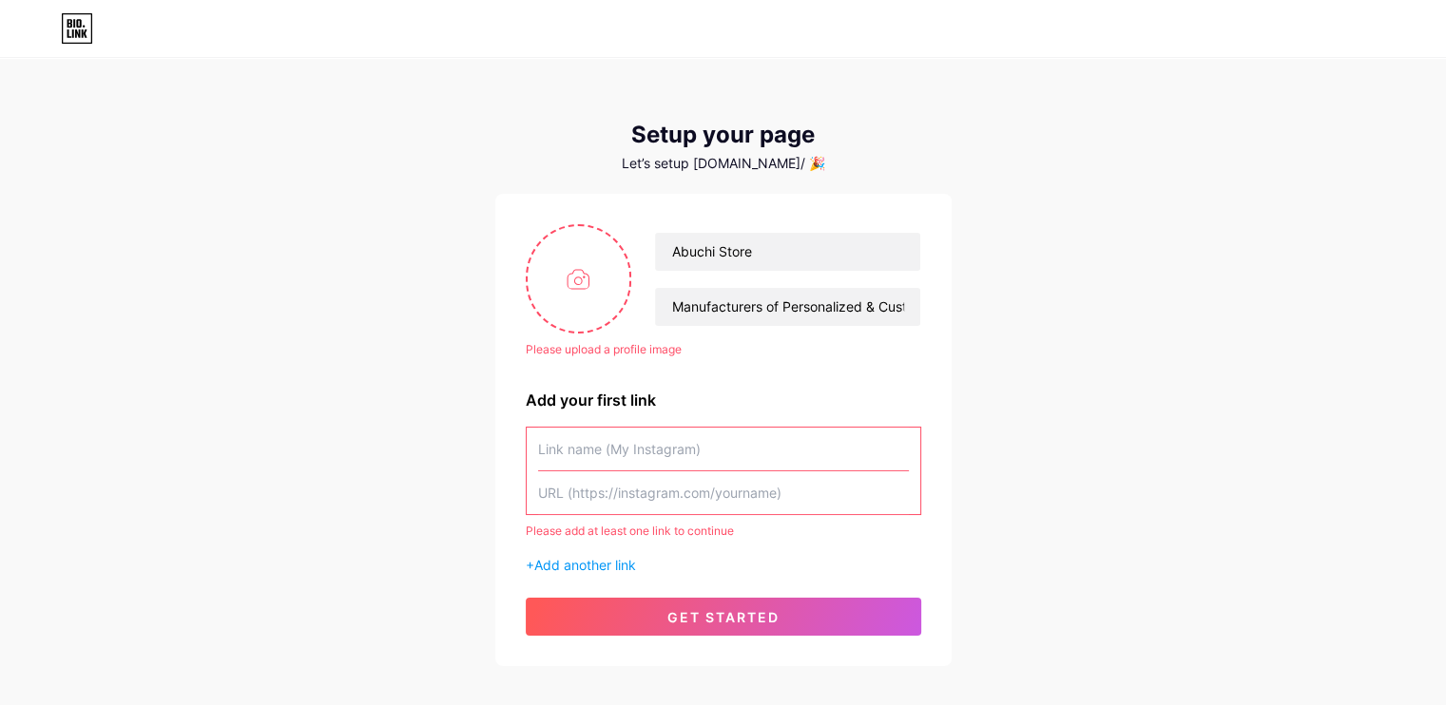
click at [620, 348] on div "Please upload a profile image" at bounding box center [723, 349] width 395 height 17
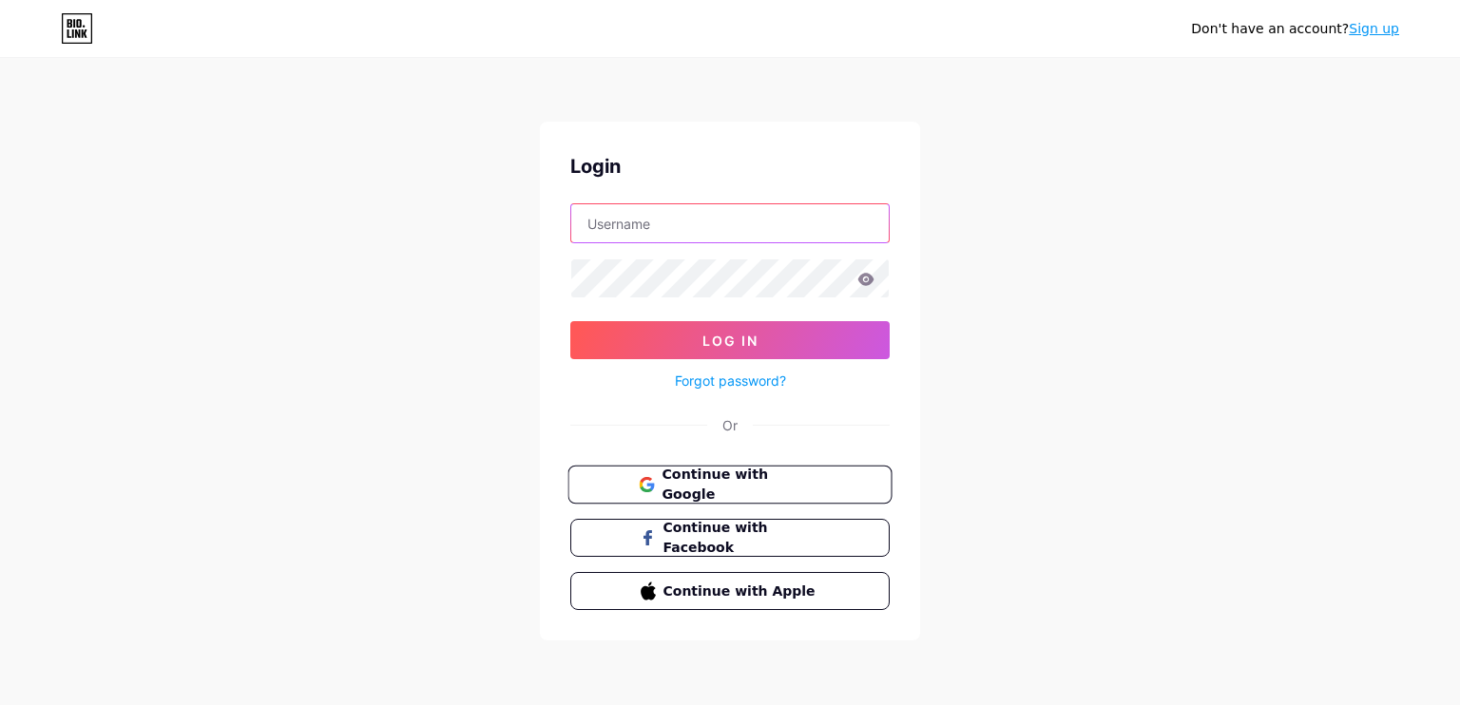
type input "[EMAIL_ADDRESS][DOMAIN_NAME]"
click at [755, 486] on span "Continue with Google" at bounding box center [741, 485] width 159 height 41
type input "[EMAIL_ADDRESS][DOMAIN_NAME]"
click at [750, 482] on span "Continue with Google" at bounding box center [741, 485] width 159 height 41
type input "[EMAIL_ADDRESS][DOMAIN_NAME]"
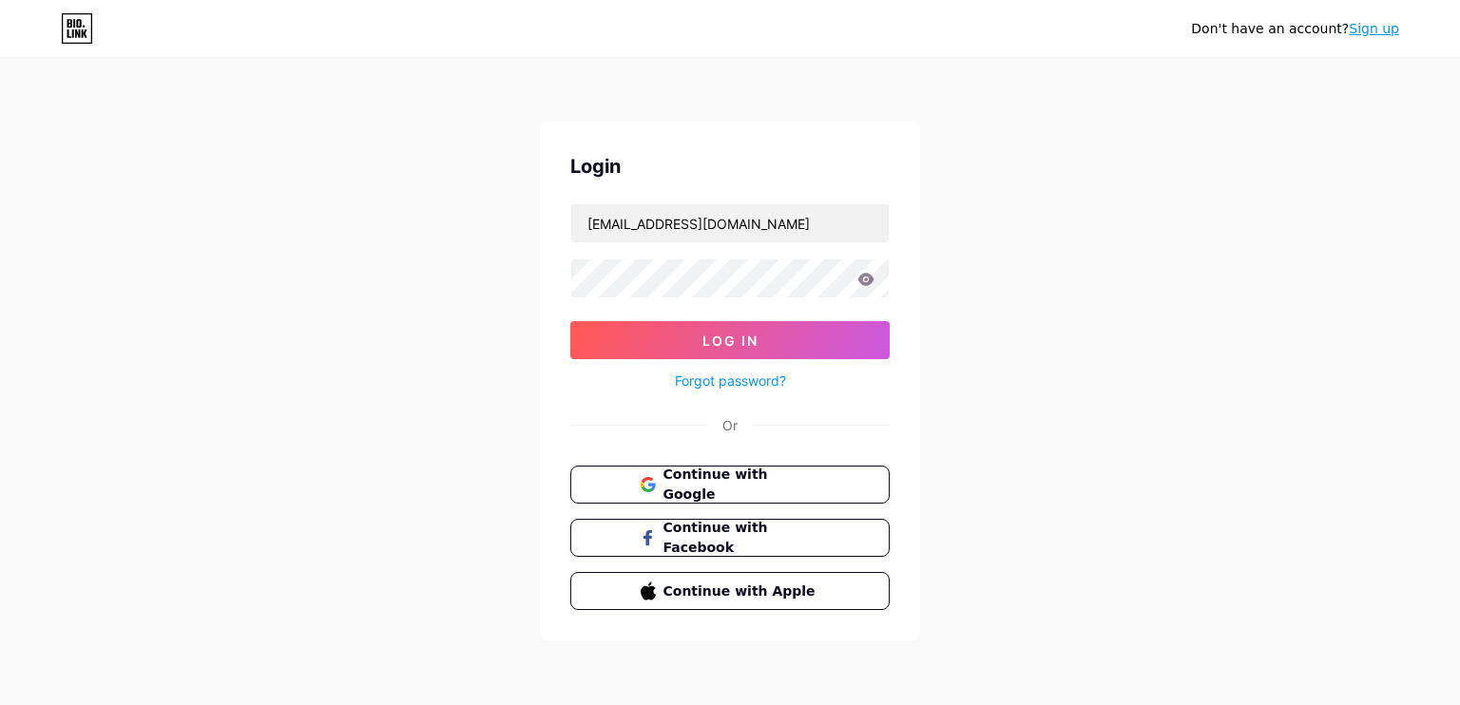
drag, startPoint x: 1392, startPoint y: 0, endPoint x: 1061, endPoint y: 182, distance: 377.3
click at [1061, 182] on div "Don't have an account? Sign up Login [EMAIL_ADDRESS][DOMAIN_NAME] Log In Forgot…" at bounding box center [730, 350] width 1460 height 701
click at [753, 482] on span "Continue with Google" at bounding box center [741, 485] width 159 height 41
